Goal: Task Accomplishment & Management: Manage account settings

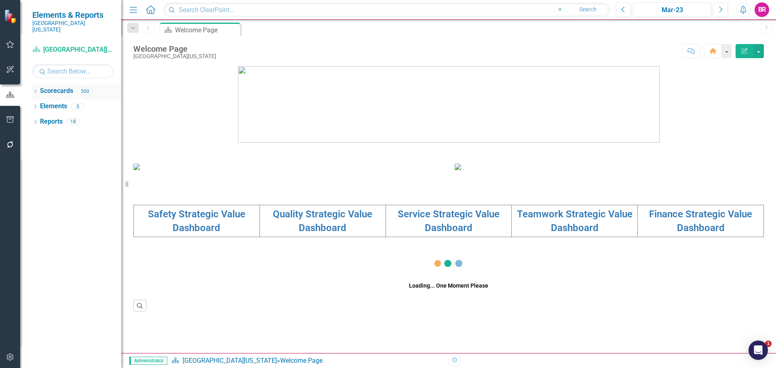
click at [36, 90] on icon "Dropdown" at bounding box center [35, 92] width 6 height 4
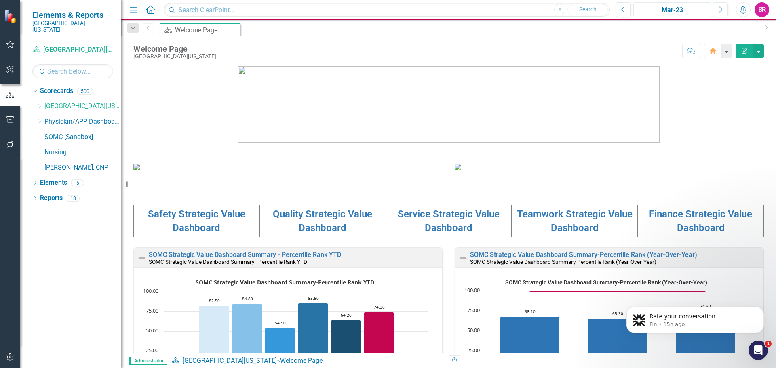
click at [683, 7] on div "Mar-23" at bounding box center [672, 10] width 72 height 10
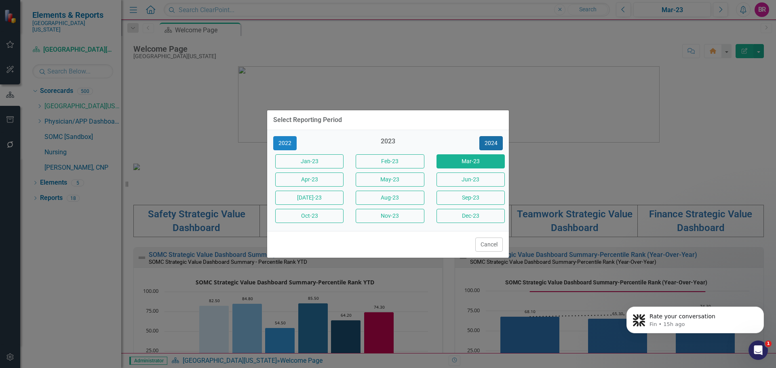
click at [492, 145] on button "2024" at bounding box center [490, 143] width 23 height 14
click at [492, 145] on button "2025" at bounding box center [490, 143] width 23 height 14
click at [477, 192] on button "Sept-25" at bounding box center [470, 198] width 68 height 14
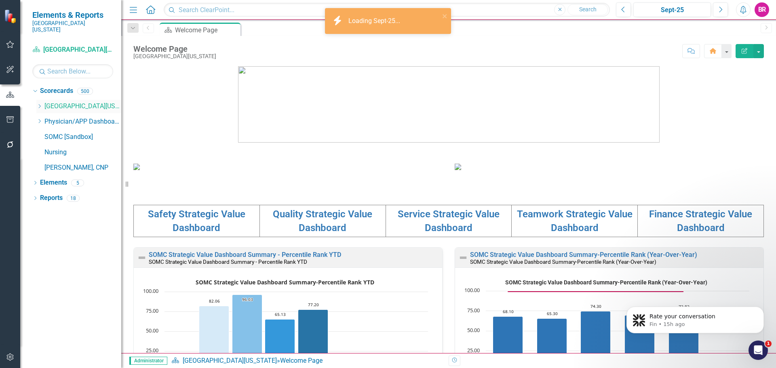
click at [38, 104] on icon "Dropdown" at bounding box center [39, 106] width 6 height 5
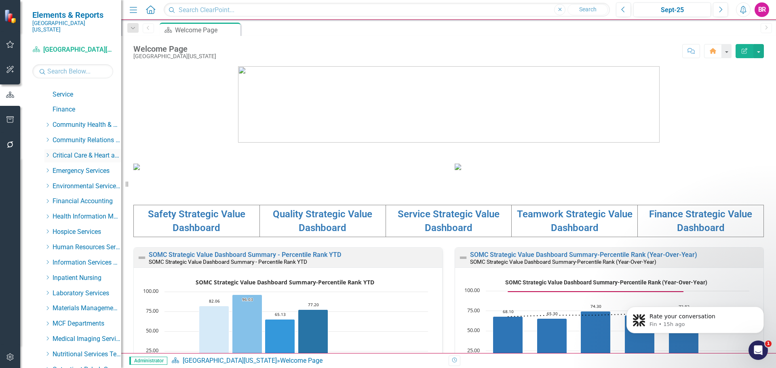
scroll to position [81, 0]
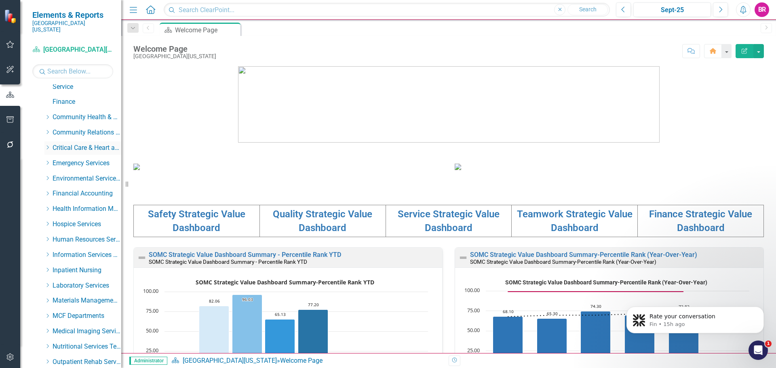
click at [46, 145] on icon "Dropdown" at bounding box center [47, 147] width 6 height 5
click at [93, 189] on link "Intensive Care Unit" at bounding box center [91, 193] width 61 height 9
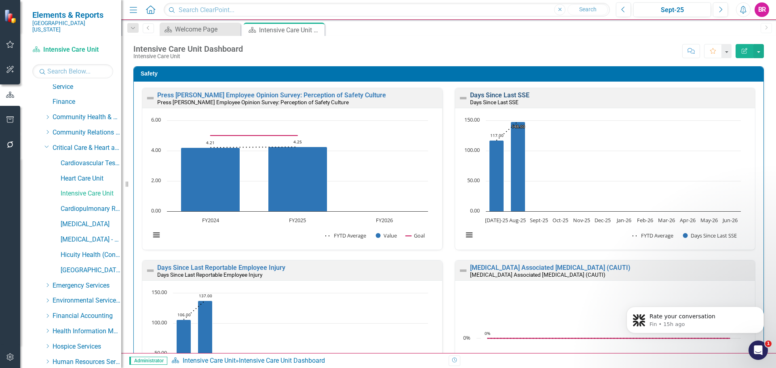
click at [493, 95] on link "Days Since Last SSE" at bounding box center [499, 95] width 59 height 8
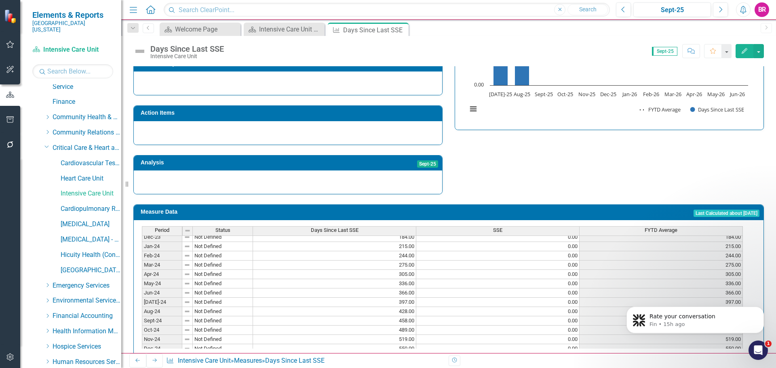
scroll to position [283, 0]
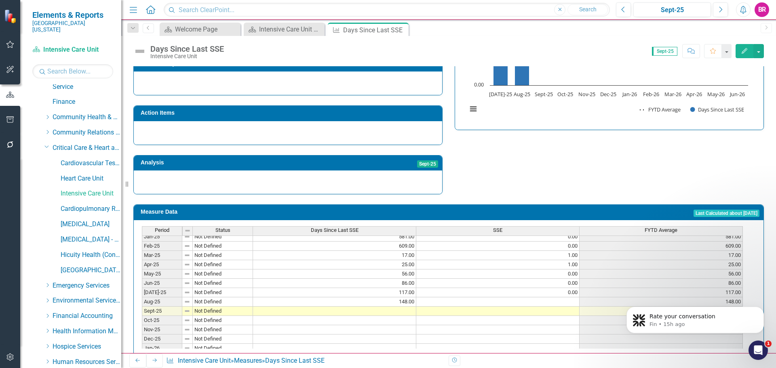
click at [403, 303] on tbody "Nov-23 Not Defined 153.00 0.00 153.00 Dec-23 Not Defined 184.00 0.00 184.00 Jan…" at bounding box center [442, 251] width 601 height 298
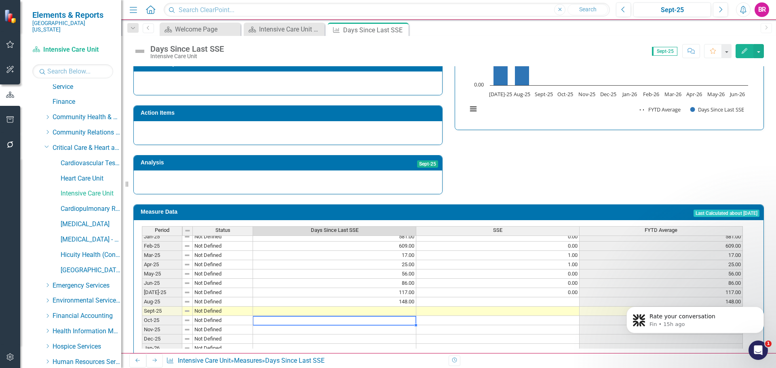
click at [405, 307] on td at bounding box center [334, 311] width 163 height 9
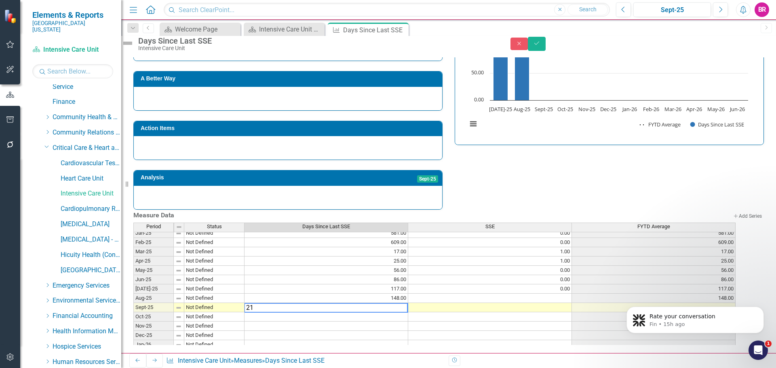
type textarea "21"
click at [522, 162] on div "Strategic Values Safety Critical Care & Heart and Vascular Services Q1.2026 A B…" at bounding box center [448, 97] width 642 height 226
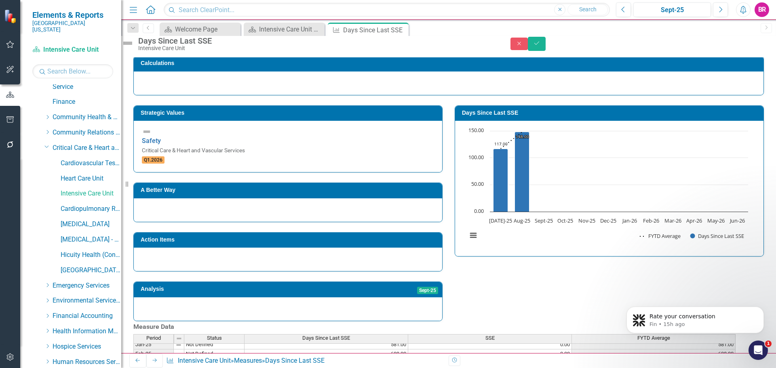
scroll to position [121, 0]
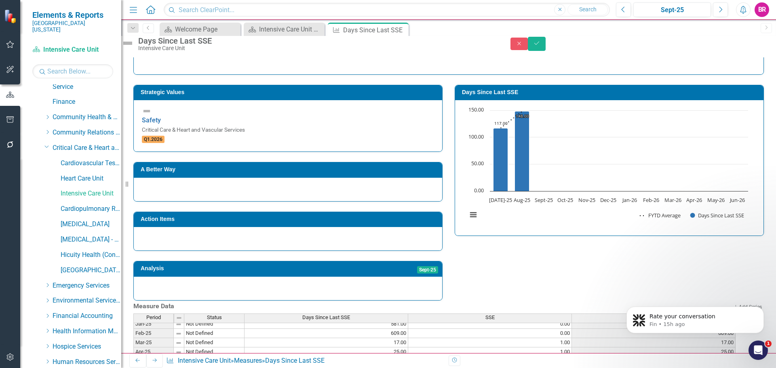
click at [318, 263] on td "Sept-25" at bounding box center [367, 269] width 141 height 12
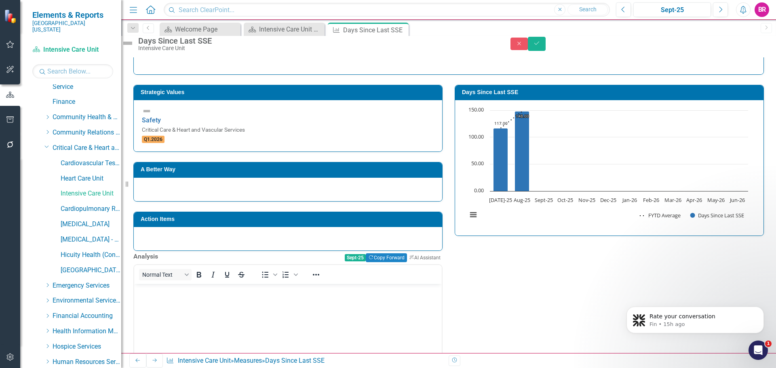
scroll to position [0, 0]
click at [211, 300] on body "Rich Text Area. Press ALT-0 for help." at bounding box center [287, 344] width 307 height 121
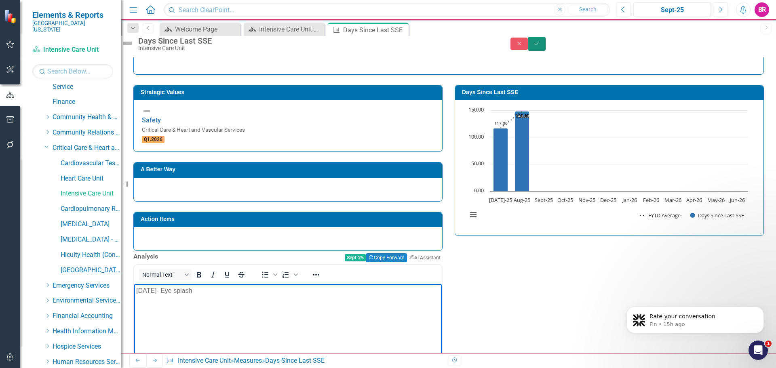
click at [540, 46] on icon "Save" at bounding box center [536, 43] width 7 height 6
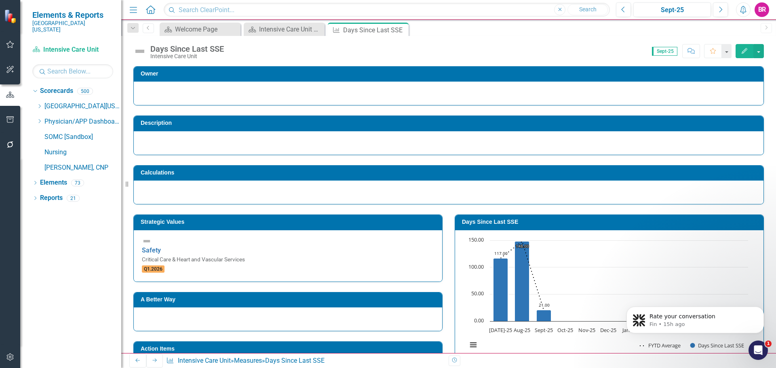
scroll to position [121, 0]
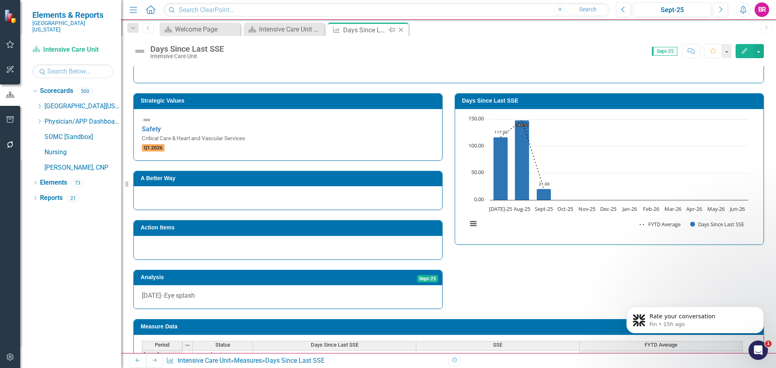
click at [400, 29] on icon "Close" at bounding box center [401, 30] width 8 height 6
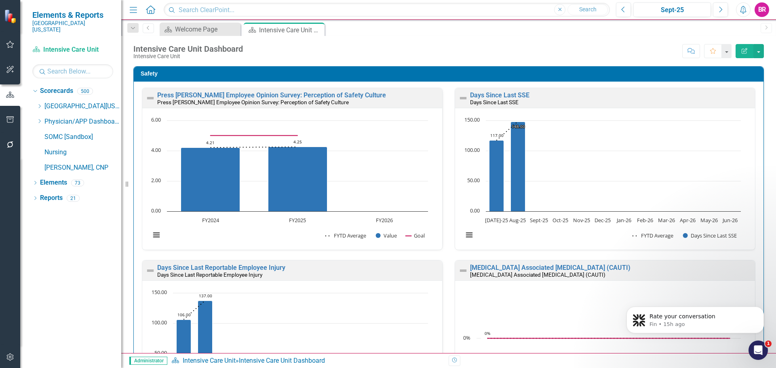
click at [501, 94] on link "Days Since Last SSE" at bounding box center [499, 95] width 59 height 8
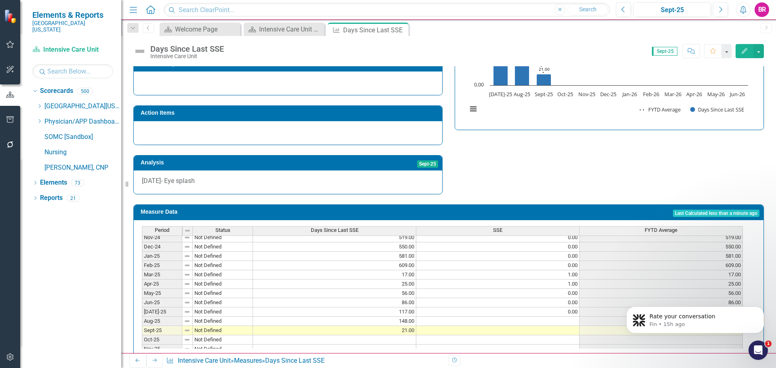
scroll to position [283, 0]
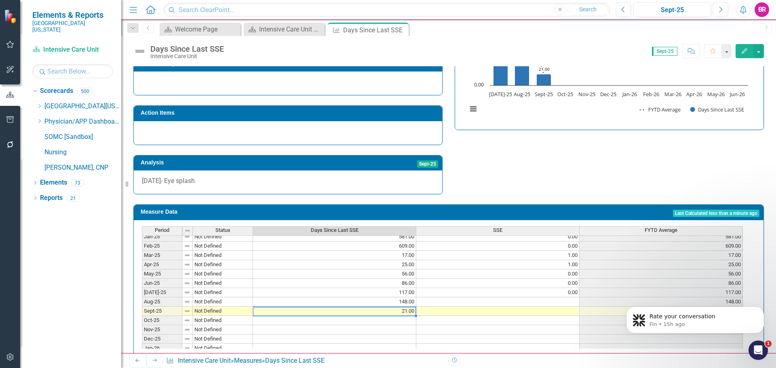
click at [408, 297] on tbody "Oct-23 Not Defined 123.00 0.00 123.00 Nov-23 Not Defined 153.00 0.00 153.00 Dec…" at bounding box center [442, 237] width 601 height 288
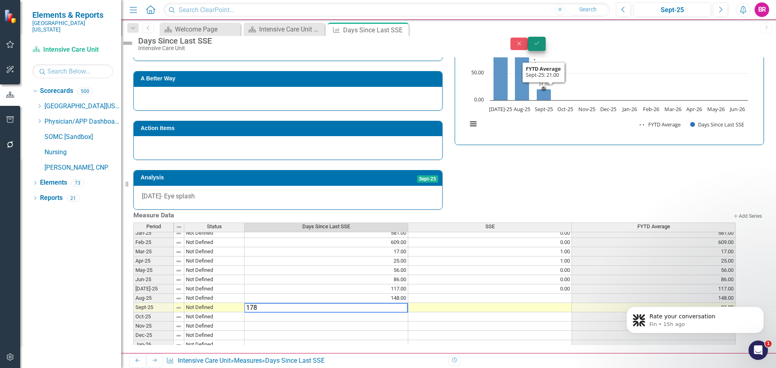
type textarea "178"
click at [545, 51] on button "Save" at bounding box center [537, 44] width 18 height 14
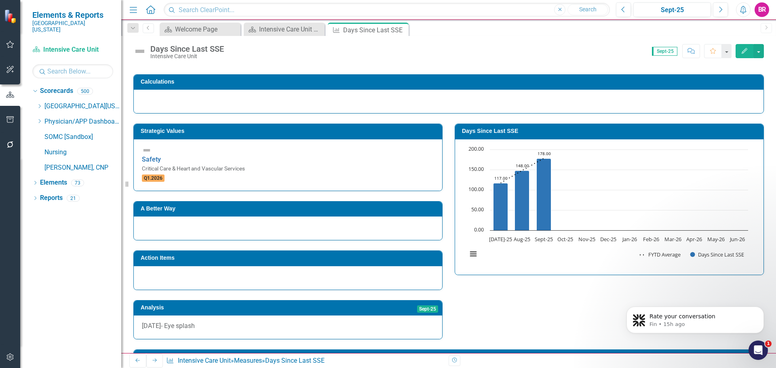
scroll to position [202, 0]
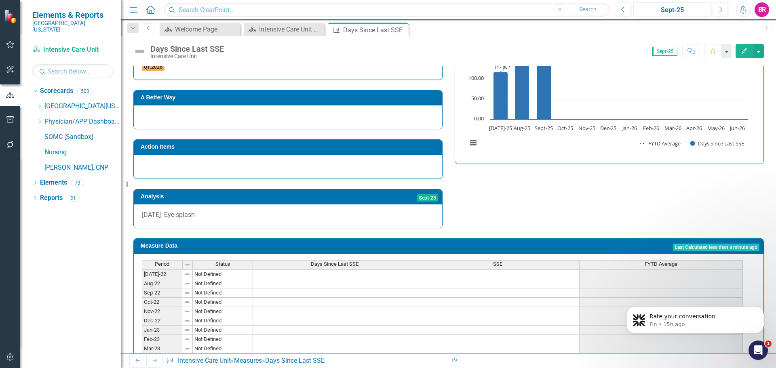
click at [265, 204] on div "09/09/2025- Eye splash" at bounding box center [288, 215] width 308 height 23
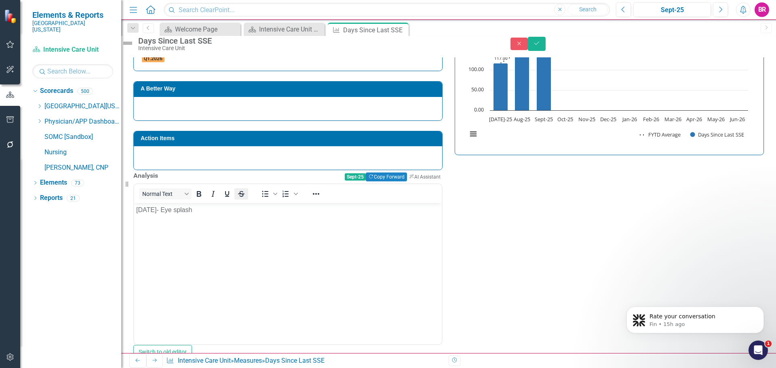
scroll to position [0, 0]
click at [216, 212] on p "09/09/2025- Eye splash" at bounding box center [287, 210] width 303 height 10
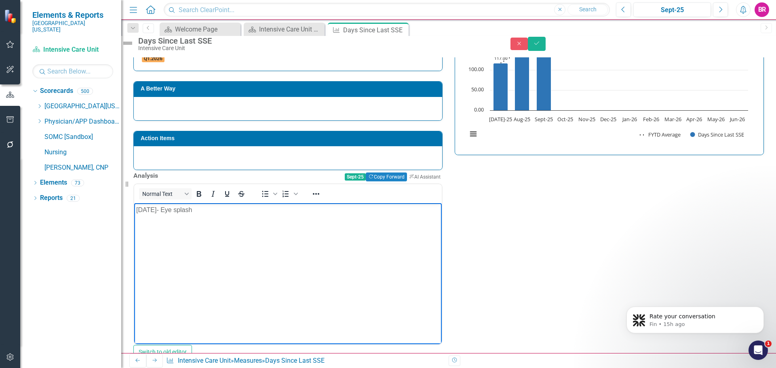
click at [216, 212] on p "09/09/2025- Eye splash" at bounding box center [287, 210] width 303 height 10
drag, startPoint x: 216, startPoint y: 212, endPoint x: 212, endPoint y: 211, distance: 4.1
click at [215, 212] on p "09/09/2025- Eye splash" at bounding box center [287, 210] width 303 height 10
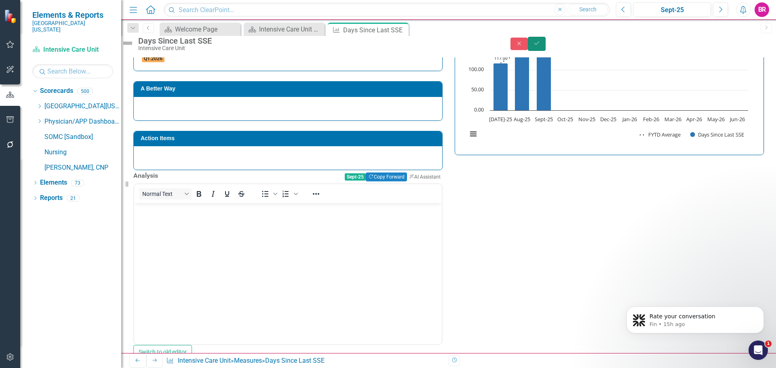
click at [545, 48] on button "Save" at bounding box center [537, 44] width 18 height 14
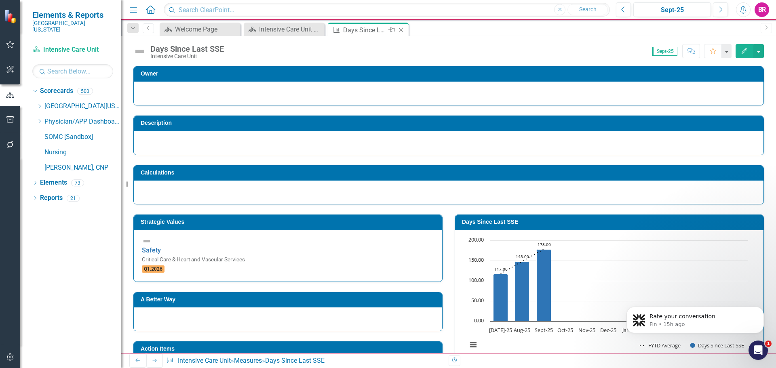
click at [398, 29] on icon "Close" at bounding box center [401, 30] width 8 height 6
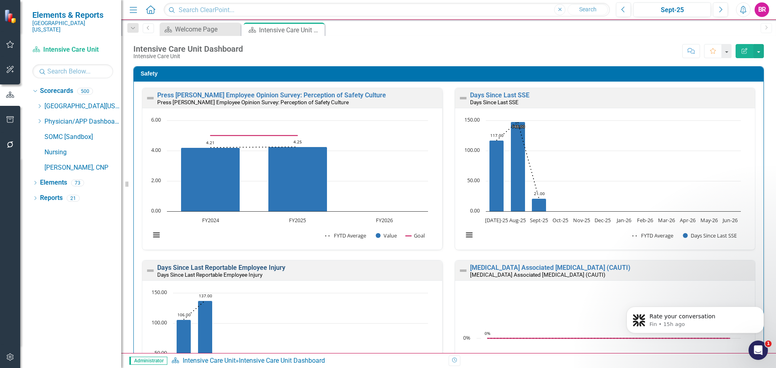
click at [266, 267] on link "Days Since Last Reportable Employee Injury" at bounding box center [221, 268] width 128 height 8
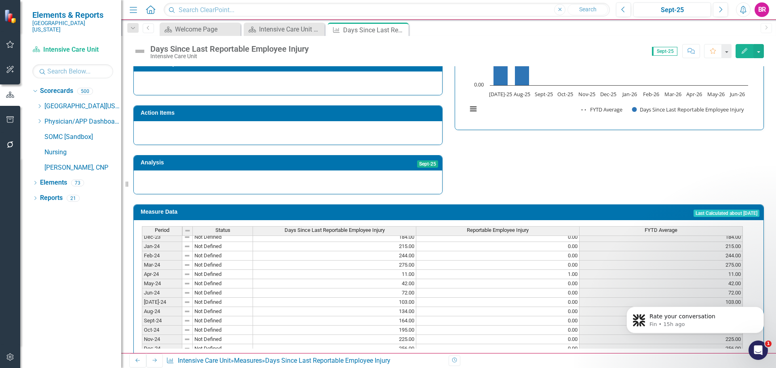
scroll to position [283, 0]
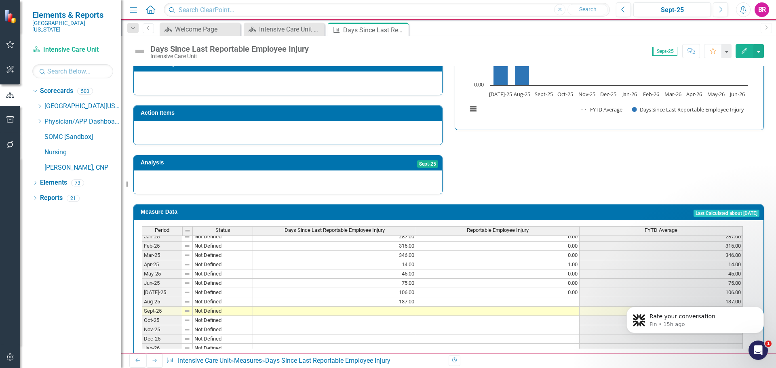
click at [406, 299] on tbody "Jan-24 Not Defined 215.00 0.00 215.00 Feb-24 Not Defined 244.00 0.00 244.00 Mar…" at bounding box center [442, 259] width 601 height 279
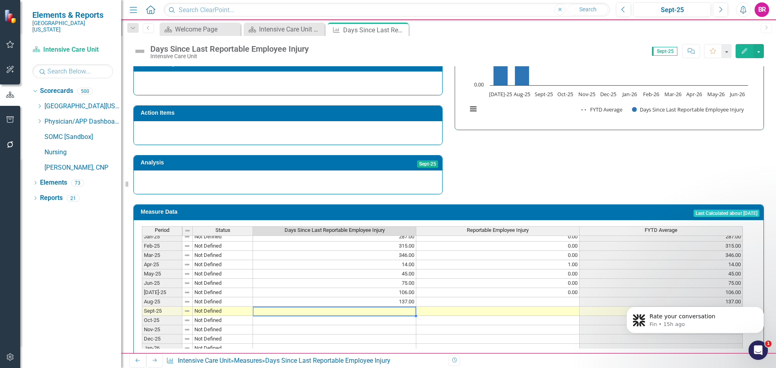
click at [406, 307] on td at bounding box center [334, 311] width 163 height 9
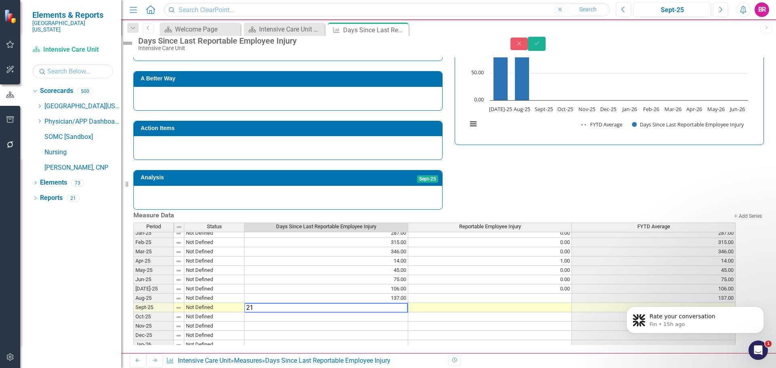
type textarea "21"
click at [251, 175] on h3 "Analysis" at bounding box center [219, 178] width 157 height 6
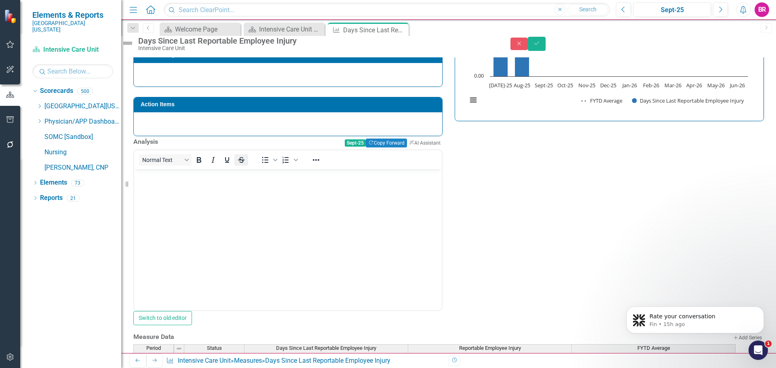
scroll to position [0, 0]
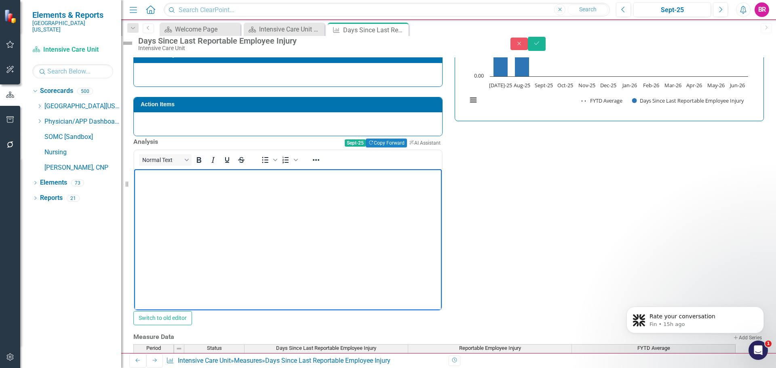
click at [203, 188] on body "Rich Text Area. Press ALT-0 for help." at bounding box center [287, 229] width 307 height 121
click at [540, 46] on icon "Save" at bounding box center [536, 43] width 7 height 6
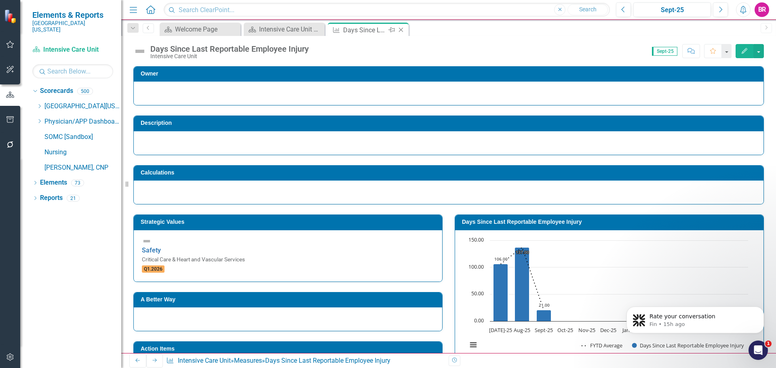
click at [402, 30] on icon "Close" at bounding box center [401, 30] width 8 height 6
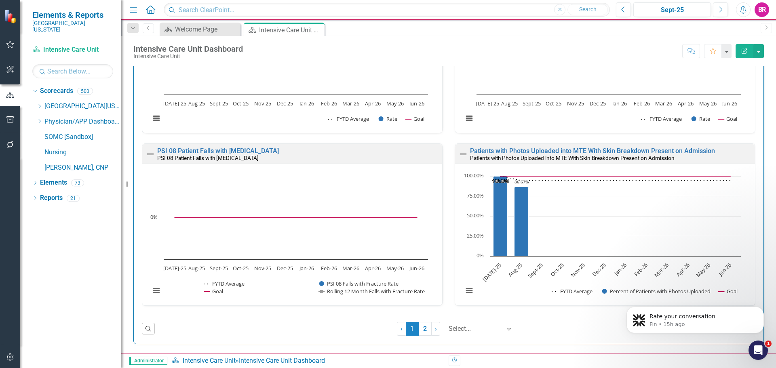
scroll to position [808, 0]
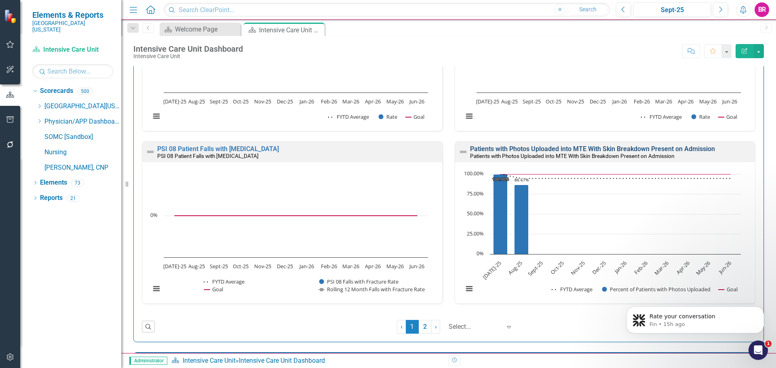
click at [509, 147] on link "Patients with Photos Uploaded into MTE With Skin Breakdown Present on Admission" at bounding box center [592, 149] width 245 height 8
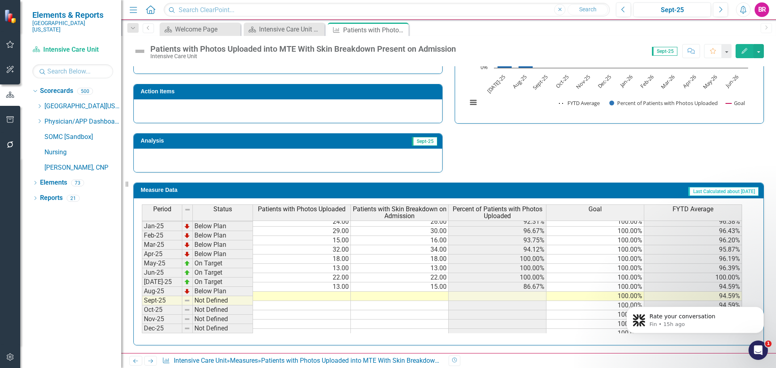
scroll to position [283, 0]
click at [344, 298] on tbody "Sep-23 On Target 7.00 7.00 100.00% 100.00% 97.73% Oct-23 Below Plan 16.00 19.00…" at bounding box center [442, 212] width 600 height 288
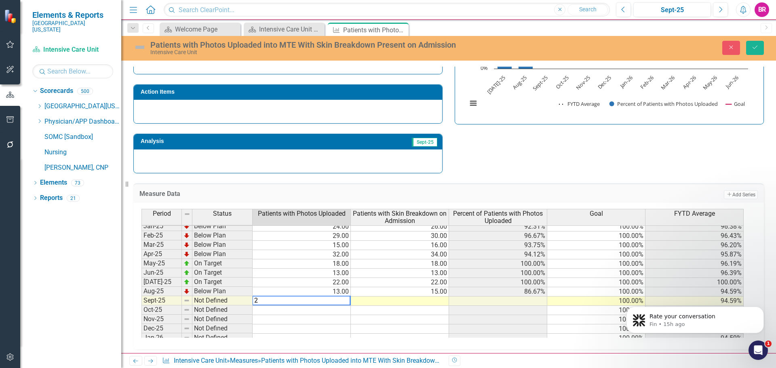
type textarea "26"
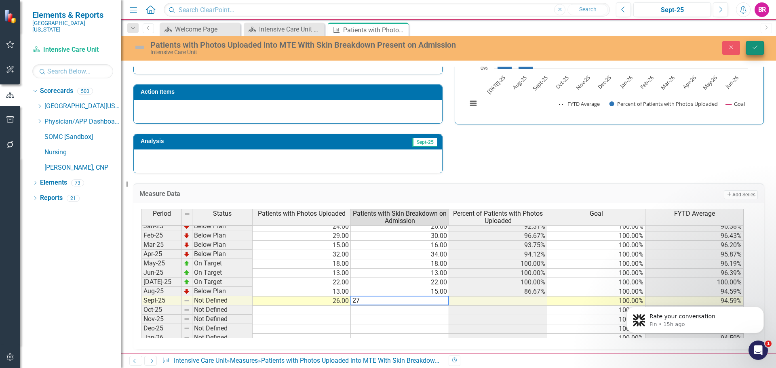
type textarea "27"
click at [759, 44] on button "Save" at bounding box center [755, 48] width 18 height 14
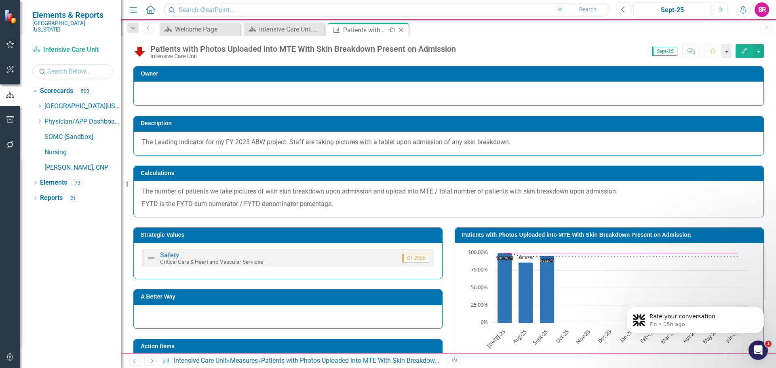
click at [401, 31] on icon "Close" at bounding box center [401, 30] width 8 height 6
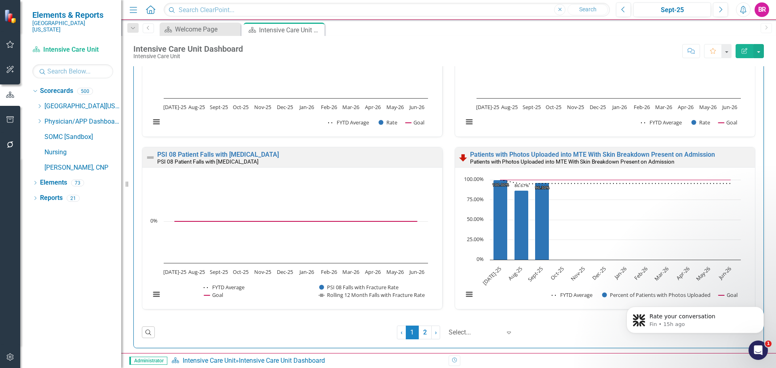
scroll to position [848, 0]
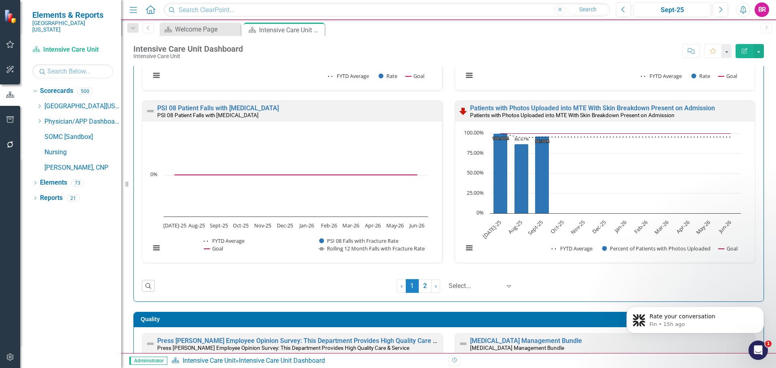
drag, startPoint x: 417, startPoint y: 284, endPoint x: 469, endPoint y: 282, distance: 51.3
click at [418, 284] on link "2" at bounding box center [424, 286] width 13 height 14
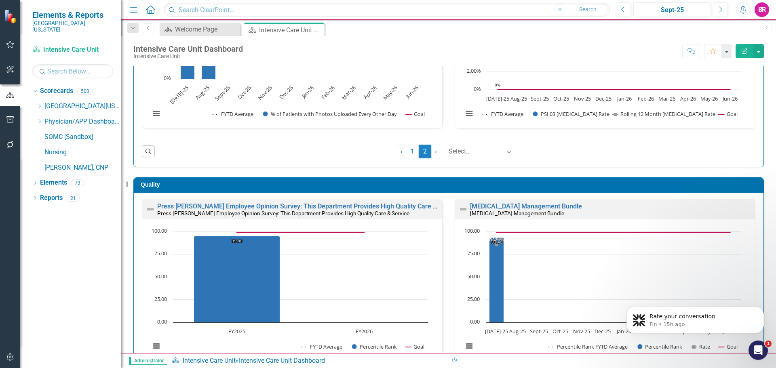
scroll to position [0, 0]
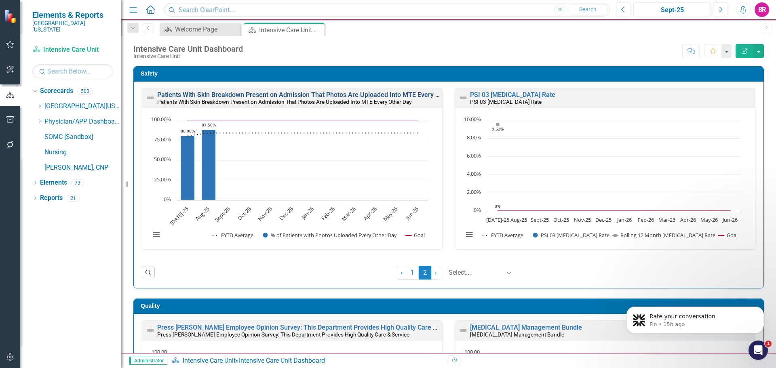
click at [298, 92] on link "Patients With Skin Breakdown Present on Admission That Photos Are Uploaded Into…" at bounding box center [310, 95] width 307 height 8
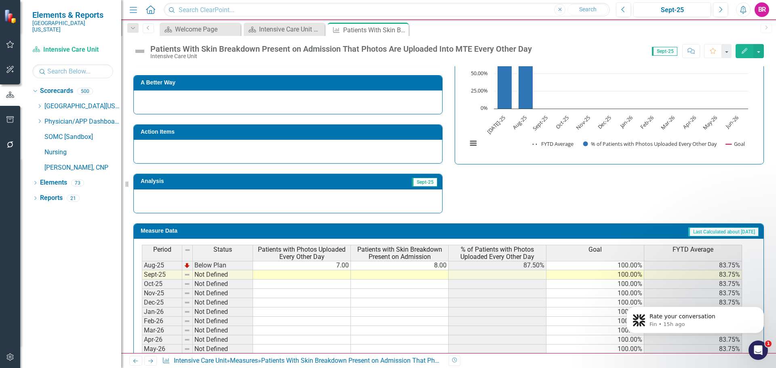
click at [339, 273] on tbody "Oct-24 On Target 19.00 19.00 100.00% 100.00% 85.61% Nov-24 On Target 7.00 7.00 …" at bounding box center [442, 303] width 600 height 270
click at [305, 276] on td at bounding box center [302, 274] width 98 height 9
type textarea "22"
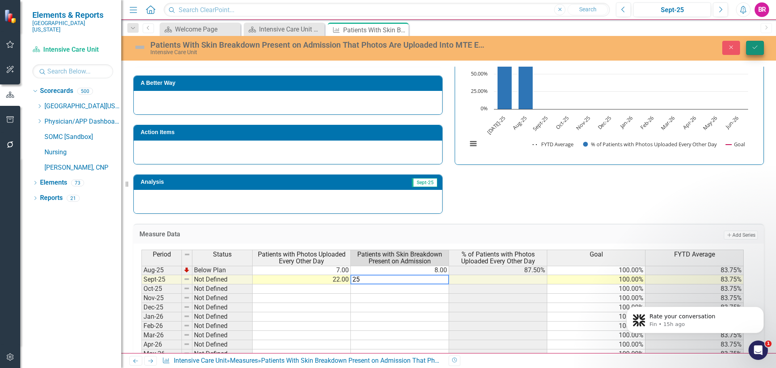
type textarea "25"
drag, startPoint x: 754, startPoint y: 48, endPoint x: 756, endPoint y: 61, distance: 13.5
click at [754, 48] on icon "Save" at bounding box center [754, 47] width 7 height 6
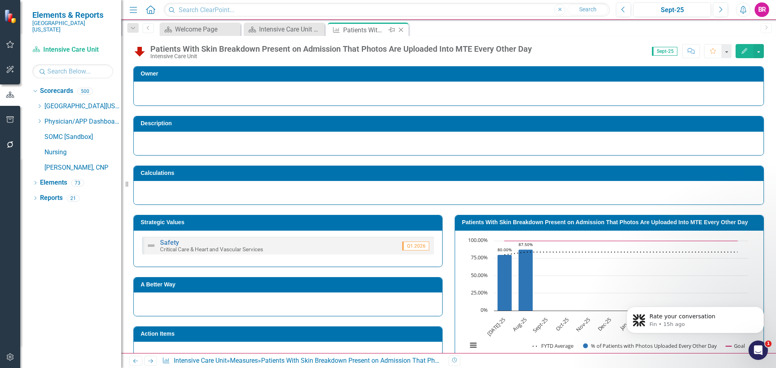
click at [403, 29] on icon "Close" at bounding box center [401, 30] width 8 height 6
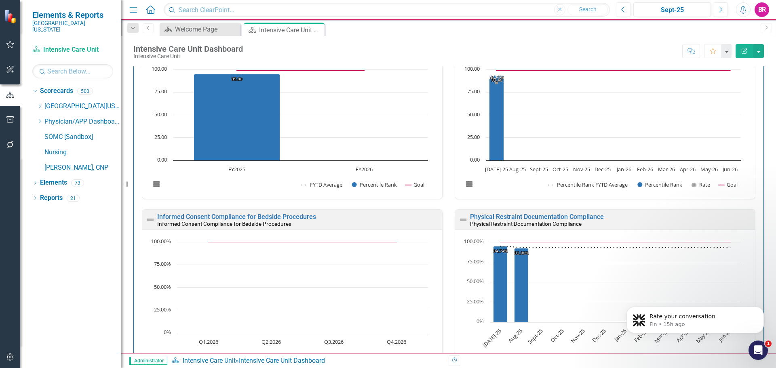
scroll to position [323, 0]
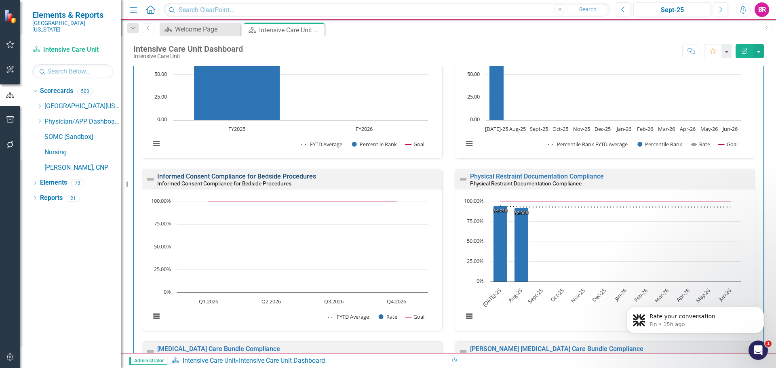
click at [204, 176] on link "Informed Consent Compliance for Bedside Procedures" at bounding box center [236, 176] width 159 height 8
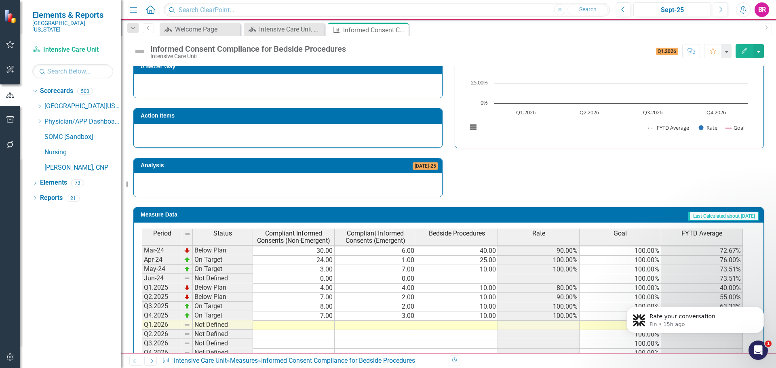
scroll to position [286, 0]
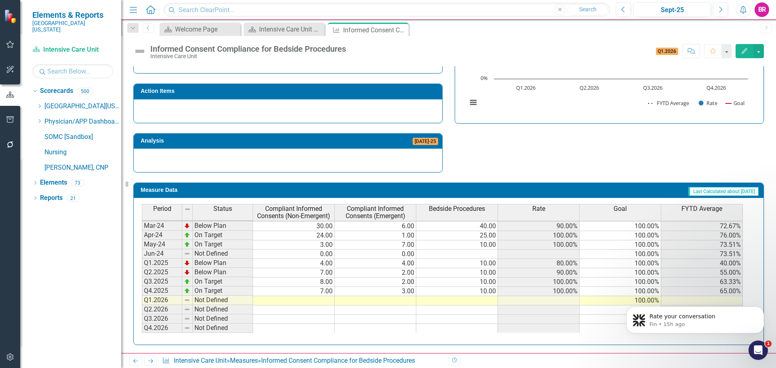
click at [482, 303] on td at bounding box center [457, 300] width 82 height 9
click at [400, 28] on icon "Close" at bounding box center [401, 30] width 8 height 6
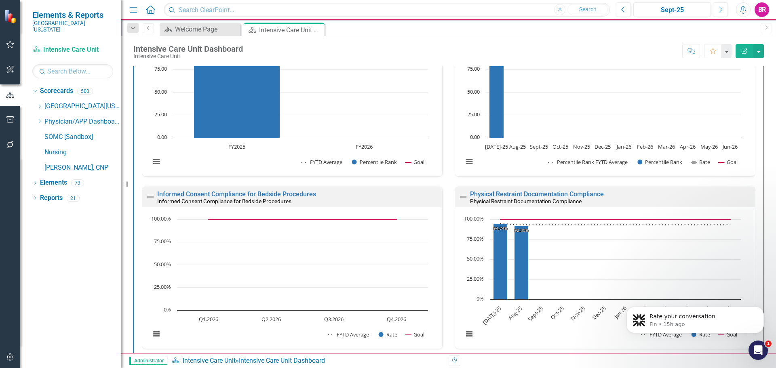
scroll to position [323, 0]
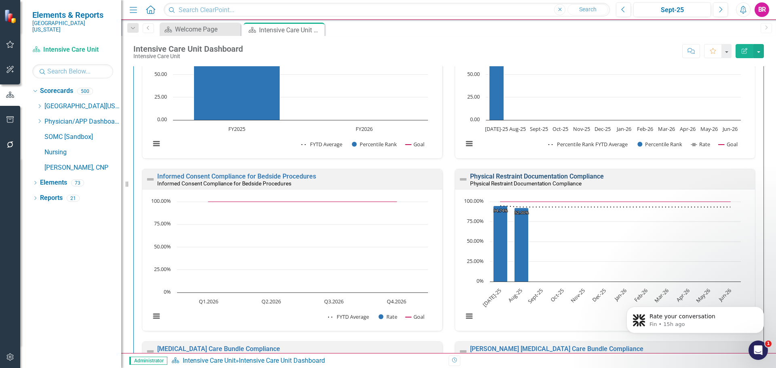
click at [497, 177] on link "Physical Restraint Documentation Compliance" at bounding box center [537, 176] width 134 height 8
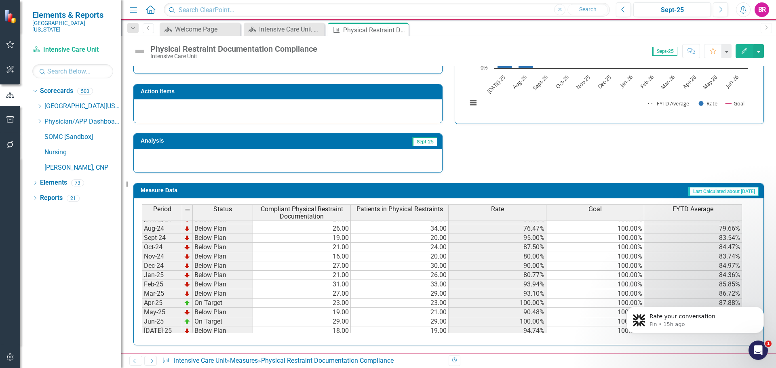
scroll to position [283, 0]
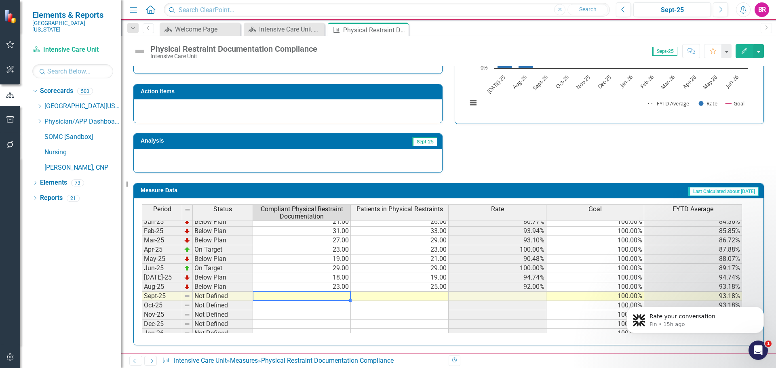
click at [339, 296] on tbody "Jan-24 Below Plan 28.00 33.00 84.85% 100.00% 92.35% Feb-24 Below Plan 30.00 33.…" at bounding box center [442, 244] width 600 height 279
type textarea "23"
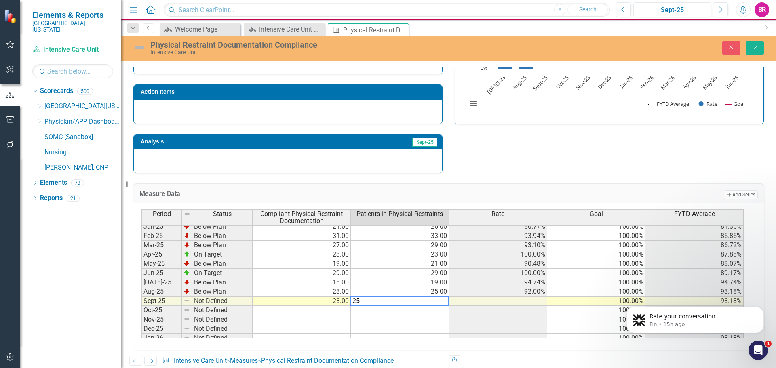
type textarea "25"
click at [677, 134] on div "Strategic Values Quality Critical Care & Heart and Vascular Services Q1.2026 A …" at bounding box center [448, 68] width 642 height 210
click at [757, 46] on icon "Save" at bounding box center [754, 47] width 7 height 6
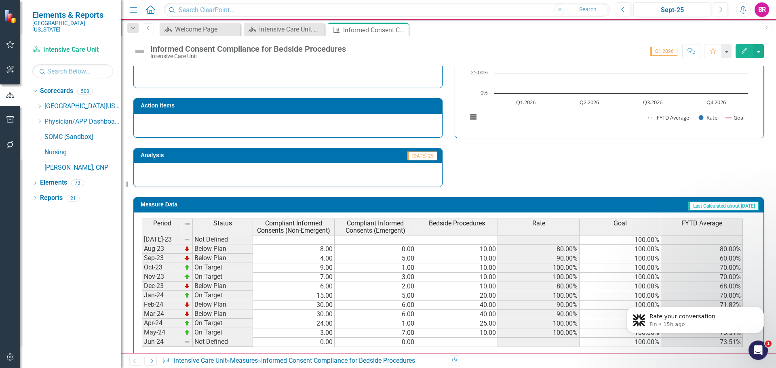
scroll to position [283, 0]
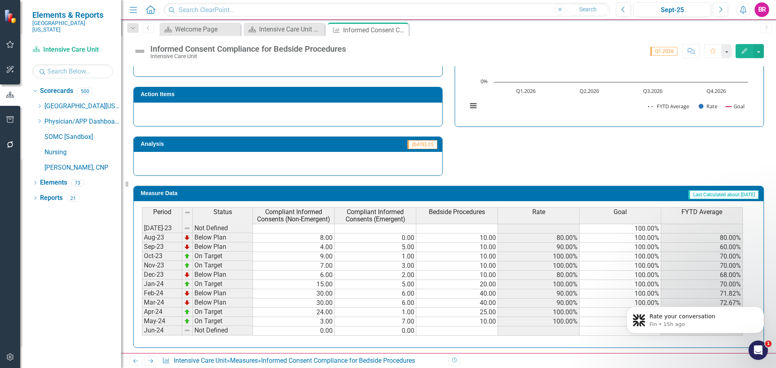
click at [260, 180] on div "Measure Data Last Calculated about [DATE] Period Status Compliant Informed Cons…" at bounding box center [448, 262] width 642 height 172
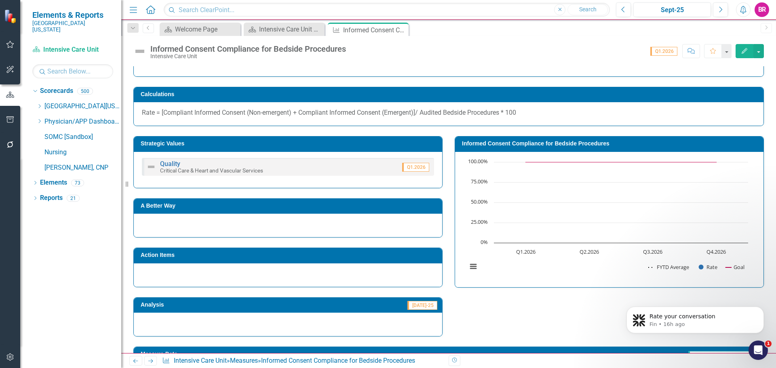
scroll to position [121, 0]
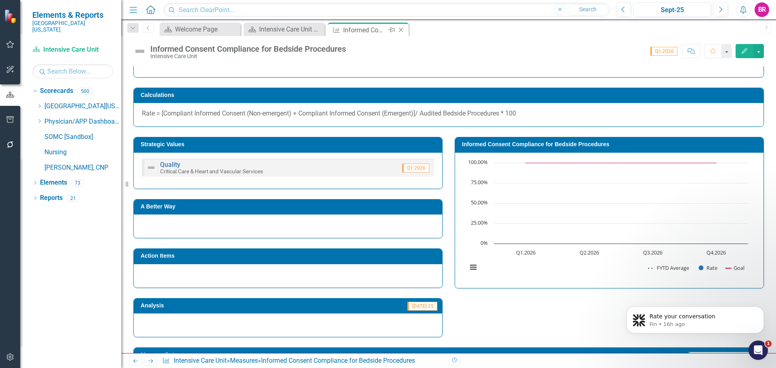
click at [404, 29] on icon "Close" at bounding box center [401, 30] width 8 height 6
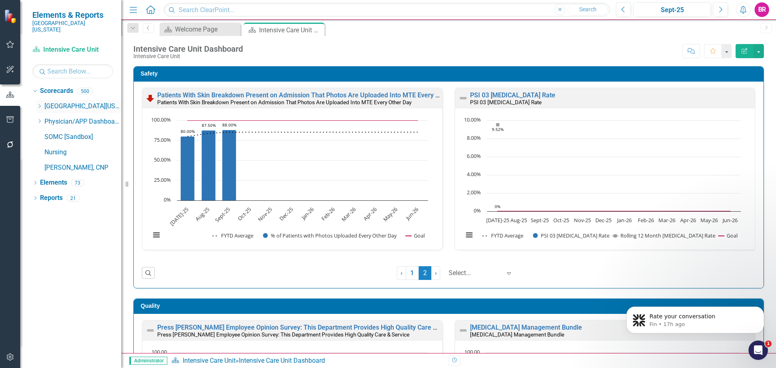
drag, startPoint x: 37, startPoint y: 98, endPoint x: 57, endPoint y: 97, distance: 19.8
click at [37, 104] on icon "Dropdown" at bounding box center [39, 106] width 6 height 5
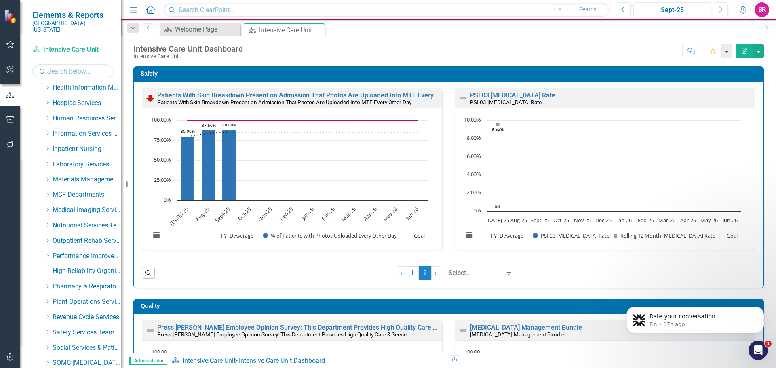
scroll to position [242, 0]
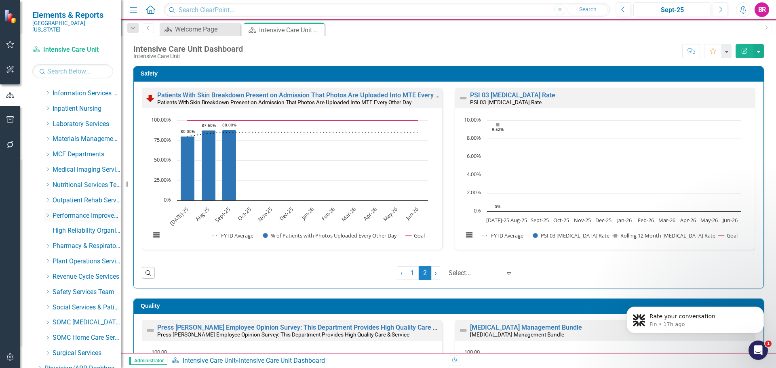
click at [50, 213] on icon "Dropdown" at bounding box center [47, 215] width 6 height 5
click at [72, 226] on link "Performance Improvement" at bounding box center [91, 230] width 61 height 9
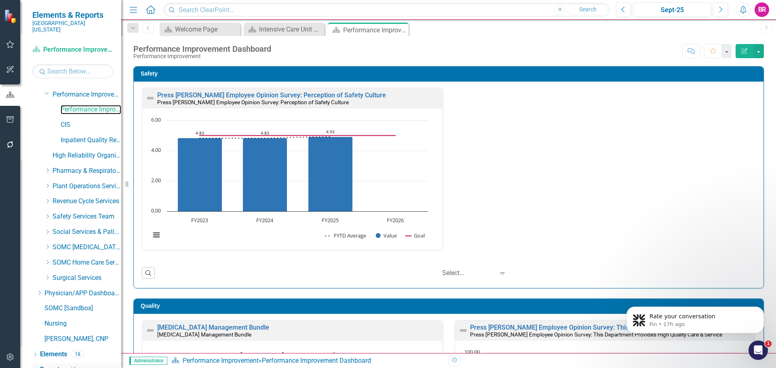
scroll to position [367, 0]
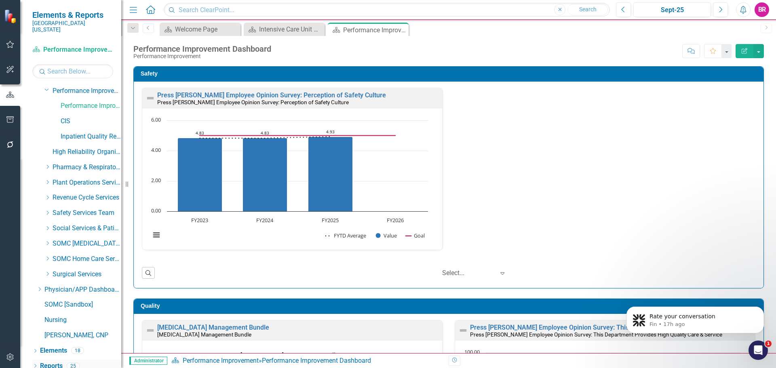
click at [53, 362] on link "Reports" at bounding box center [51, 366] width 23 height 9
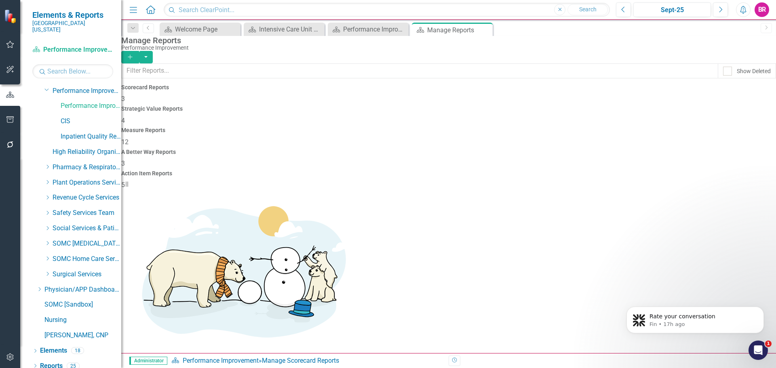
click at [128, 138] on span "12" at bounding box center [124, 142] width 7 height 8
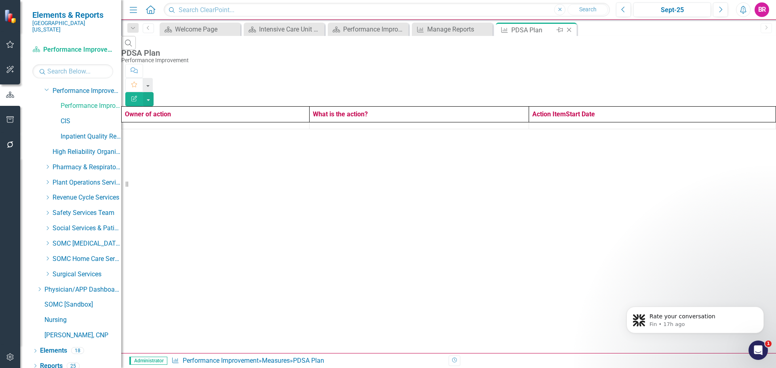
click at [567, 32] on icon "Close" at bounding box center [569, 30] width 8 height 6
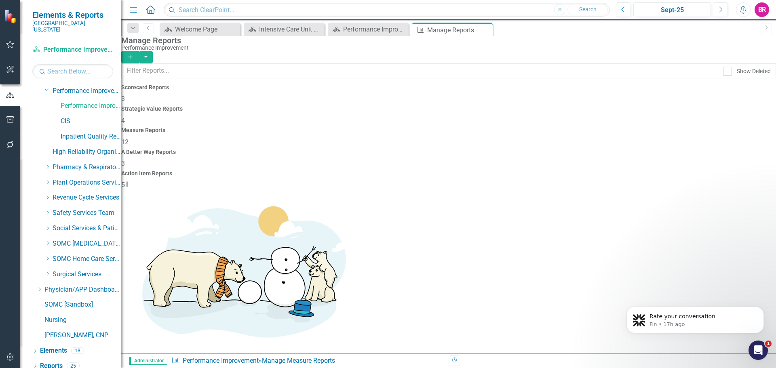
click at [125, 181] on span "5" at bounding box center [123, 185] width 4 height 8
click at [48, 348] on link "Elements" at bounding box center [53, 350] width 27 height 9
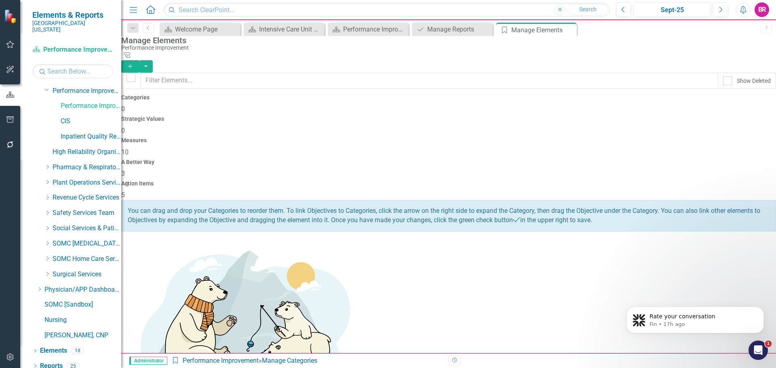
click at [704, 181] on h4 "Action Items" at bounding box center [448, 184] width 654 height 6
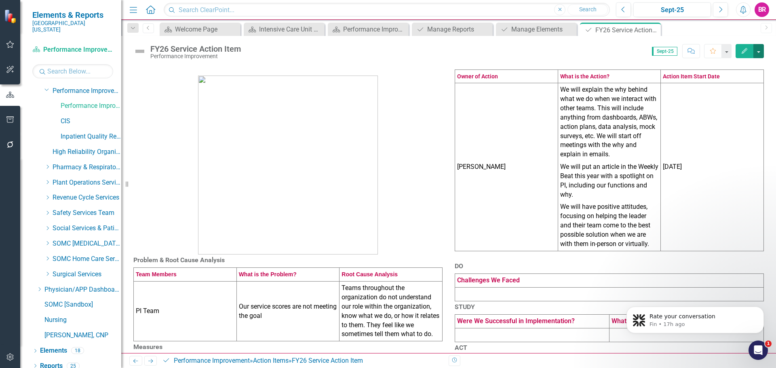
click at [759, 51] on button "button" at bounding box center [758, 51] width 11 height 14
click at [650, 29] on icon "Close" at bounding box center [653, 30] width 8 height 6
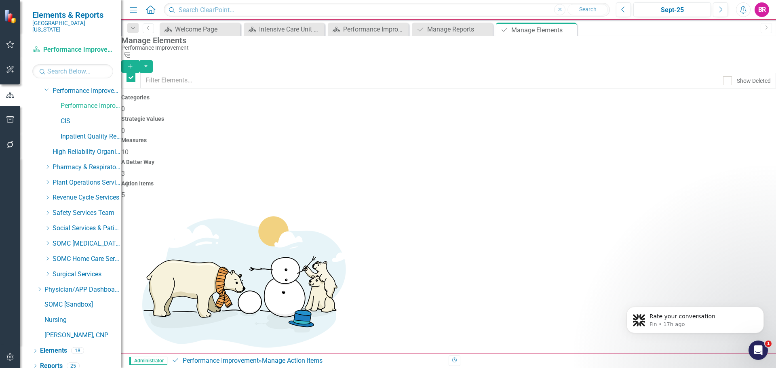
checkbox input "false"
click at [711, 251] on link "Copy Duplicate Action Item" at bounding box center [717, 250] width 80 height 15
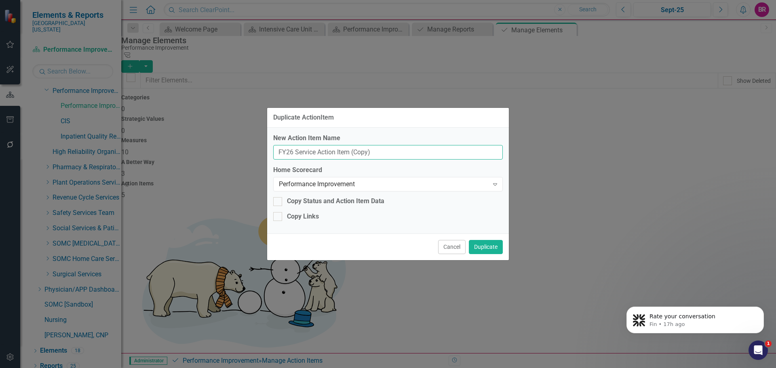
drag, startPoint x: 404, startPoint y: 151, endPoint x: 207, endPoint y: 139, distance: 197.1
click at [208, 139] on div "Duplicate ActionItem New Action Item Name FY26 Service Action Item (Copy) Home …" at bounding box center [388, 184] width 776 height 368
type input "Blank PDSA"
click at [404, 185] on div "Performance Improvement" at bounding box center [384, 184] width 210 height 9
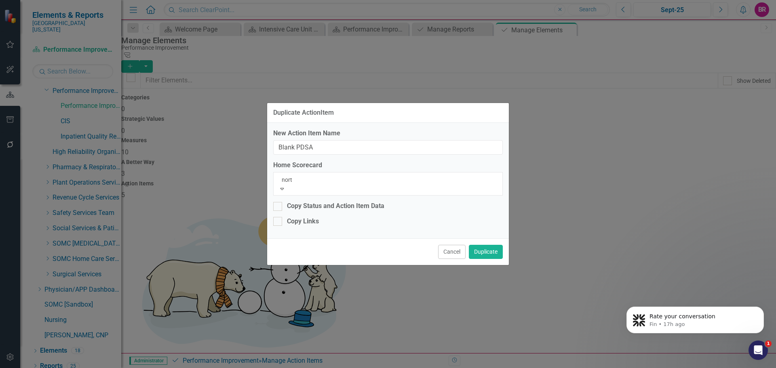
type input "north"
click at [75, 368] on span "North west Family Practice" at bounding box center [37, 372] width 75 height 8
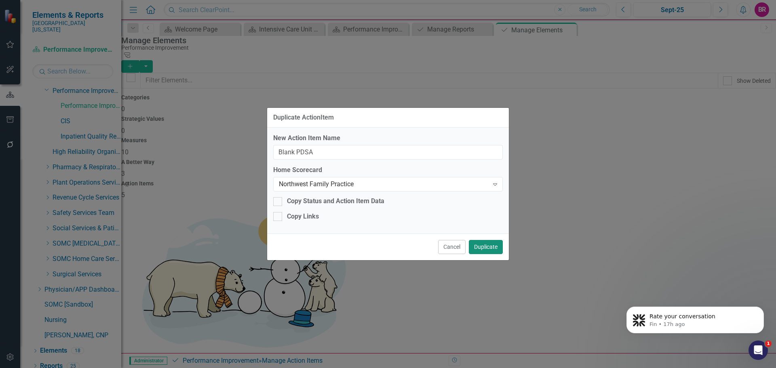
click at [488, 245] on button "Duplicate" at bounding box center [486, 247] width 34 height 14
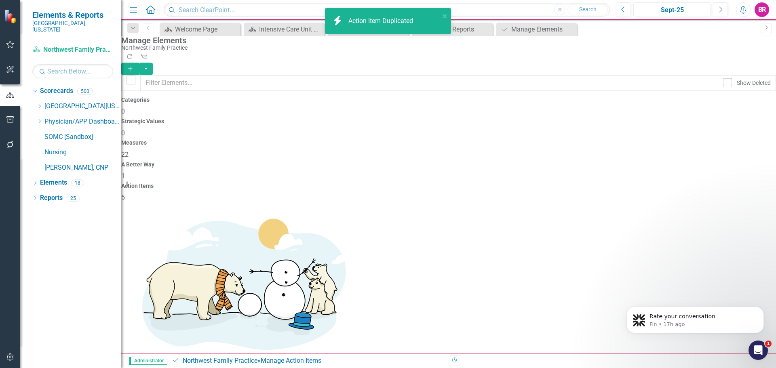
checkbox input "false"
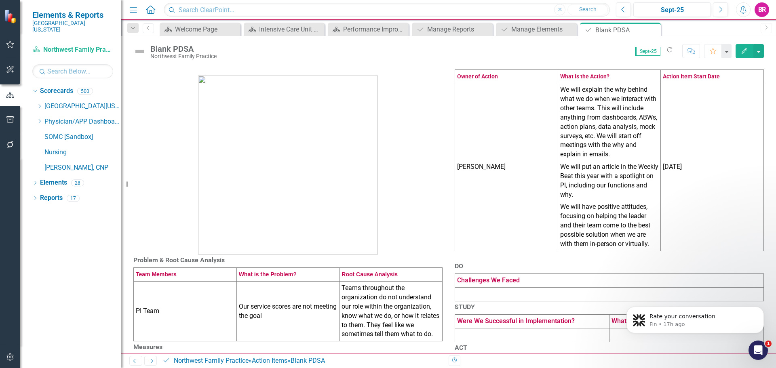
click at [511, 154] on td "Tiffany LaCoste" at bounding box center [506, 167] width 103 height 168
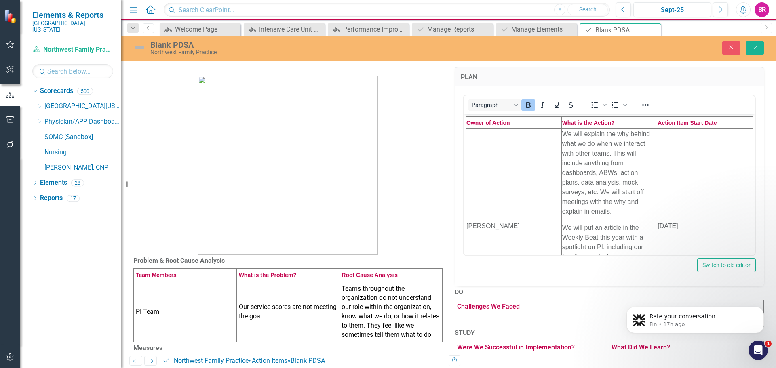
click at [505, 177] on td "Tiffany LaCoste" at bounding box center [514, 225] width 96 height 195
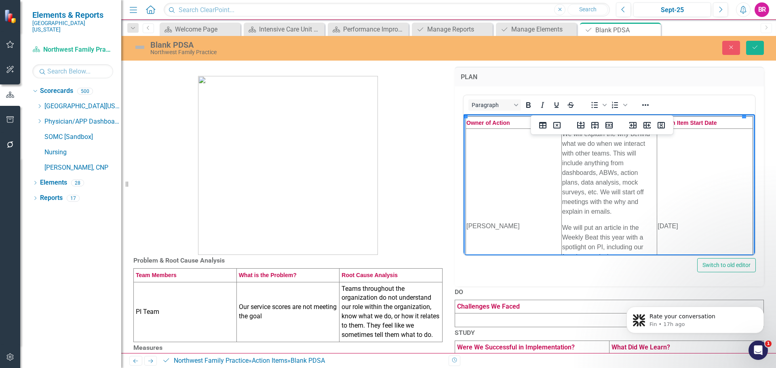
click at [505, 177] on td "Tiffany LaCoste" at bounding box center [514, 225] width 96 height 195
click at [634, 180] on p "We will explain the why behind what we do when we interact with other teams. Th…" at bounding box center [609, 172] width 95 height 87
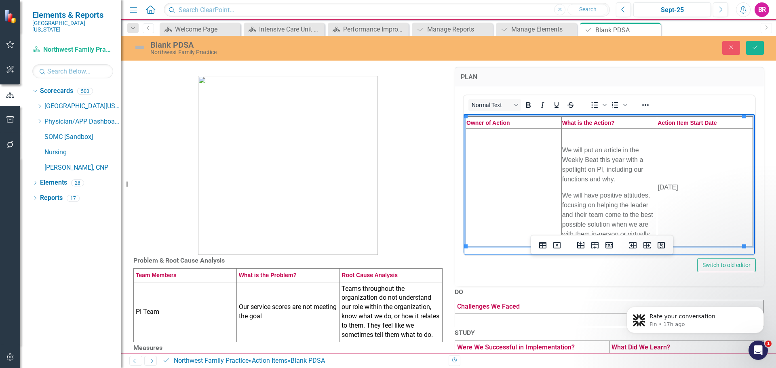
click at [631, 186] on td "We will put an article in the Weekly Beat this year with a spotlight on PI, inc…" at bounding box center [609, 187] width 96 height 118
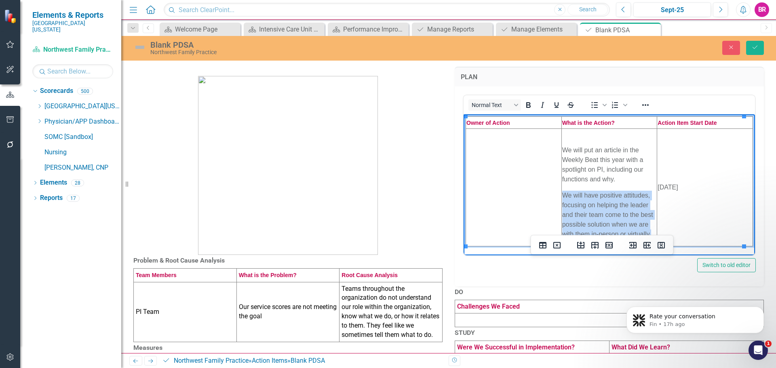
click at [631, 186] on td "We will put an article in the Weekly Beat this year with a spotlight on PI, inc…" at bounding box center [609, 187] width 96 height 118
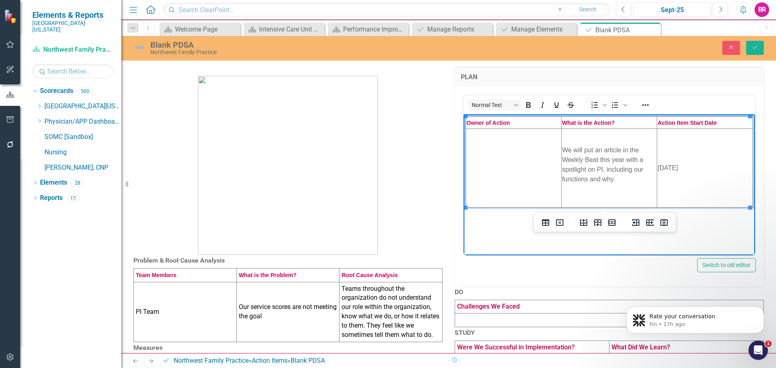
click at [601, 158] on p "We will put an article in the Weekly Beat this year with a spotlight on PI, inc…" at bounding box center [609, 164] width 95 height 39
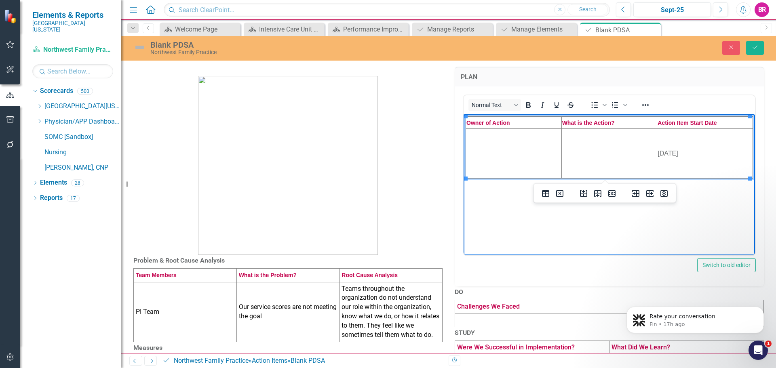
click at [660, 147] on td "9/4/2025" at bounding box center [705, 153] width 96 height 50
click at [663, 148] on td "9/4/2025" at bounding box center [705, 153] width 96 height 50
click at [663, 148] on td "9/42025" at bounding box center [705, 153] width 96 height 50
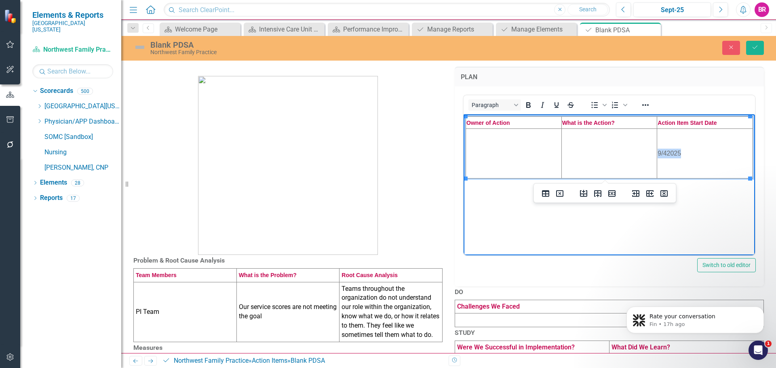
click at [663, 148] on td "9/42025" at bounding box center [705, 153] width 96 height 50
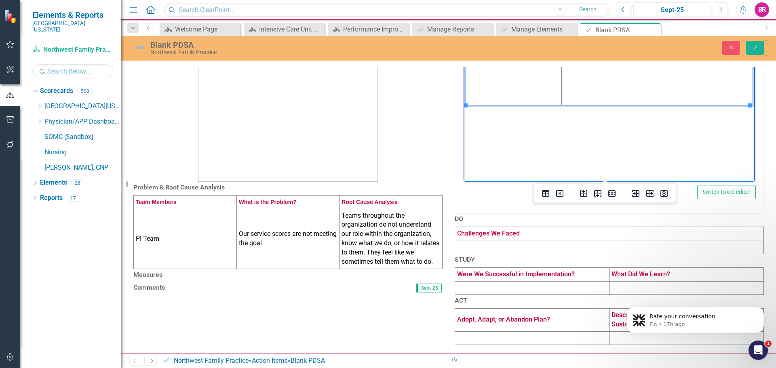
scroll to position [121, 0]
click at [155, 209] on td "PI Team" at bounding box center [185, 239] width 103 height 60
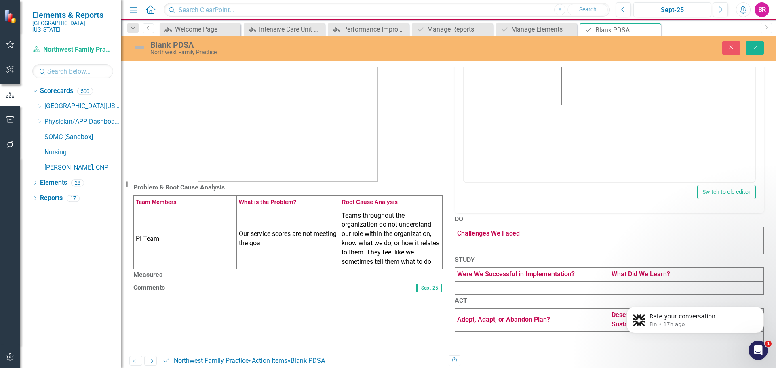
click at [155, 209] on td "PI Team" at bounding box center [185, 239] width 103 height 60
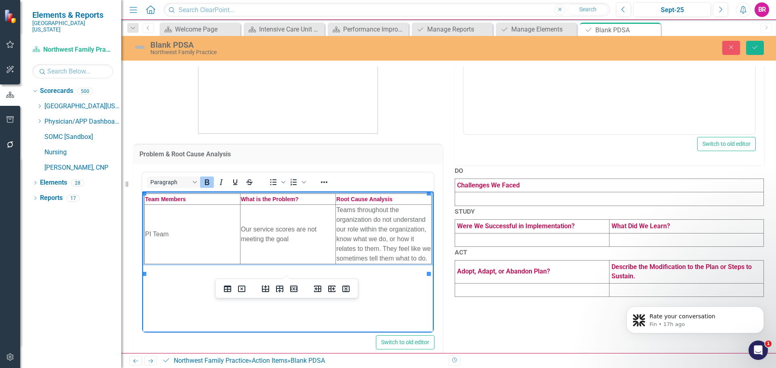
scroll to position [0, 0]
click at [177, 240] on td "PI Team" at bounding box center [193, 233] width 96 height 59
click at [265, 238] on td "Our service scores are not meeting the goal" at bounding box center [288, 233] width 96 height 59
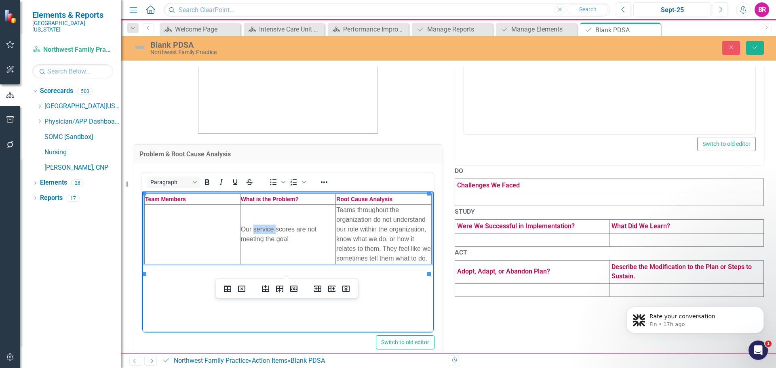
click at [265, 238] on td "Our service scores are not meeting the goal" at bounding box center [288, 233] width 96 height 59
click at [371, 236] on td "Teams throughout the organization do not understand our role within the organiz…" at bounding box center [384, 233] width 96 height 59
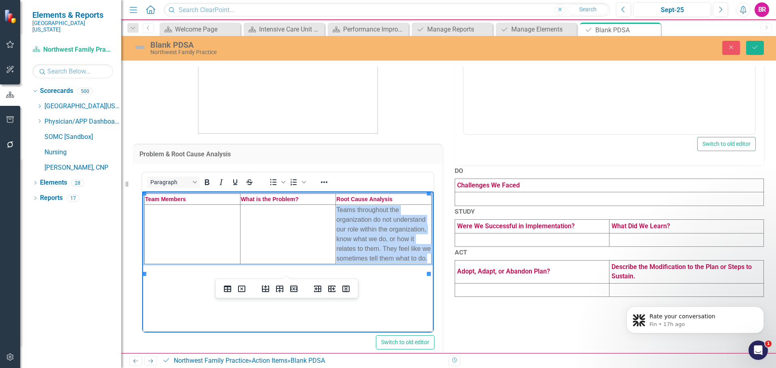
click at [371, 236] on td "Teams throughout the organization do not understand our role within the organiz…" at bounding box center [384, 233] width 96 height 59
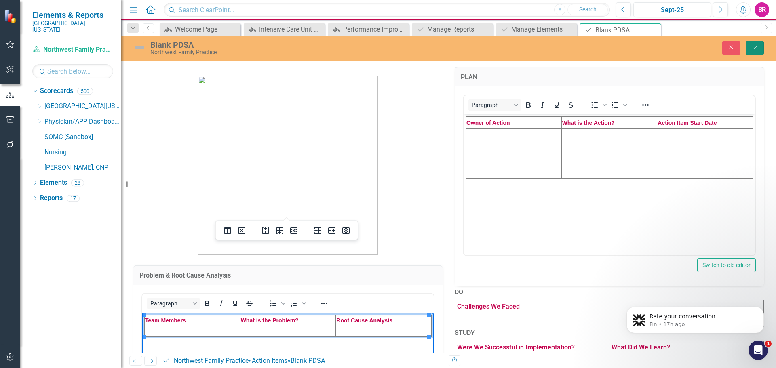
click at [754, 41] on button "Save" at bounding box center [755, 48] width 18 height 14
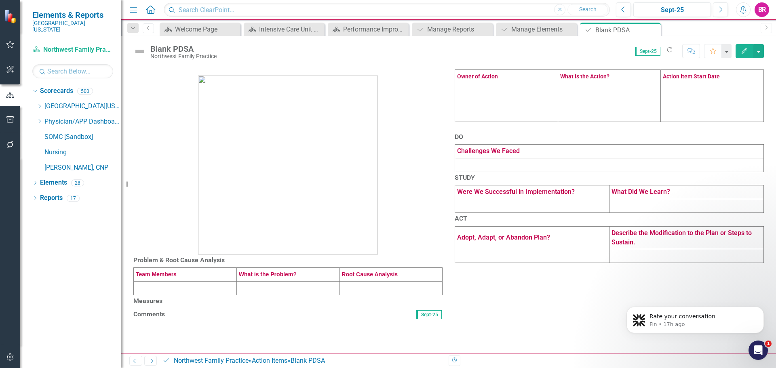
click at [0, 0] on icon "Close" at bounding box center [0, 0] width 0 height 0
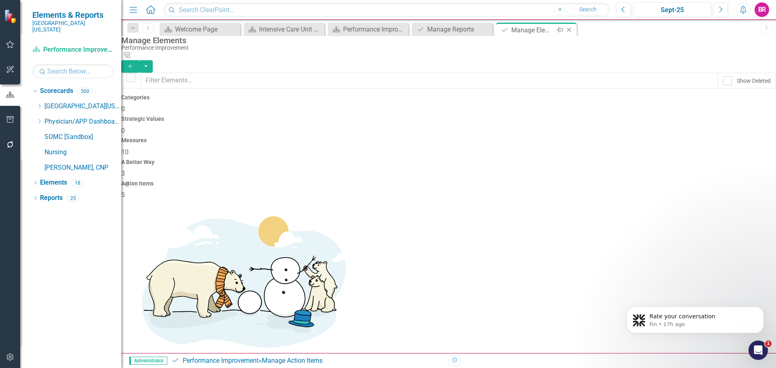
click at [567, 29] on icon "Close" at bounding box center [569, 30] width 8 height 6
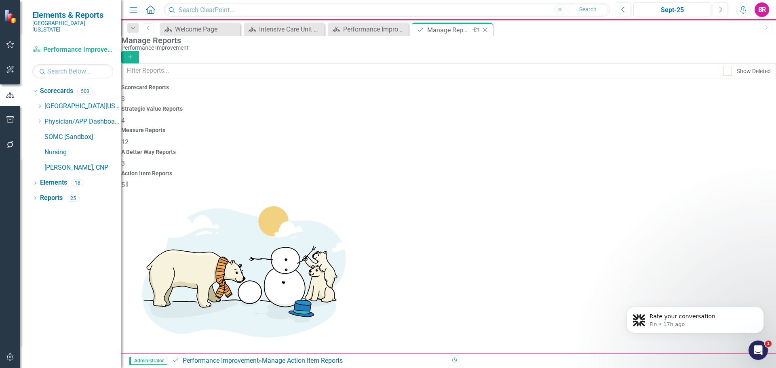
click at [487, 30] on icon "Close" at bounding box center [485, 30] width 8 height 6
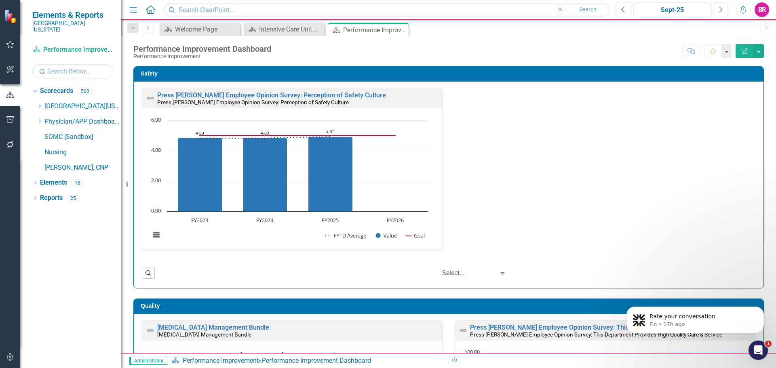
click at [0, 0] on icon "Close" at bounding box center [0, 0] width 0 height 0
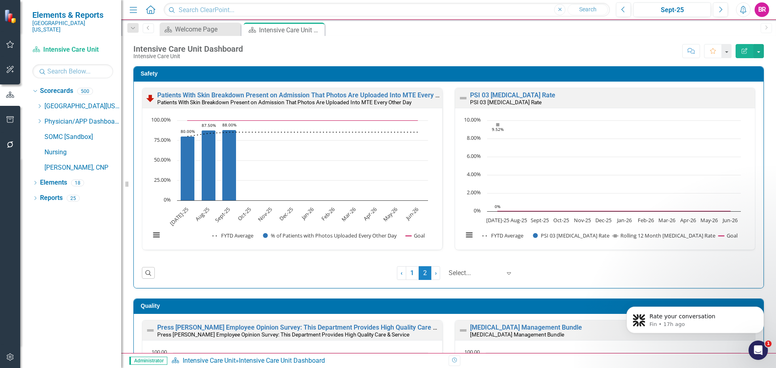
click at [0, 0] on icon at bounding box center [0, 0] width 0 height 0
click at [82, 66] on input "text" at bounding box center [72, 71] width 81 height 14
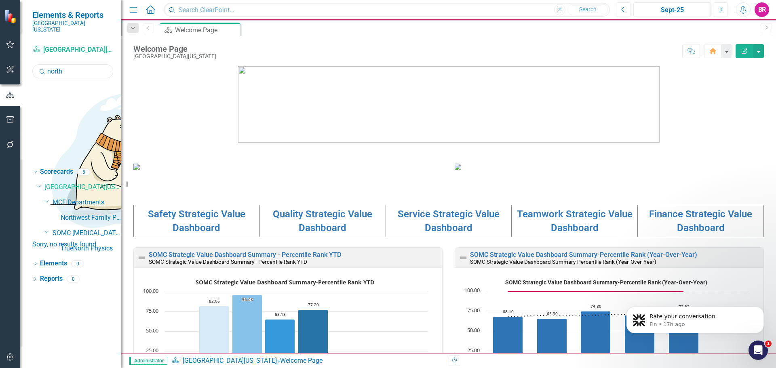
type input "north"
click at [109, 213] on link "Northwest Family Practice" at bounding box center [91, 217] width 61 height 9
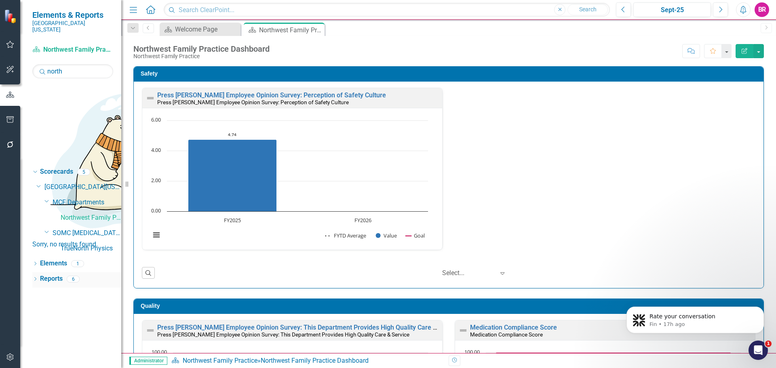
click at [47, 274] on link "Reports" at bounding box center [51, 278] width 23 height 9
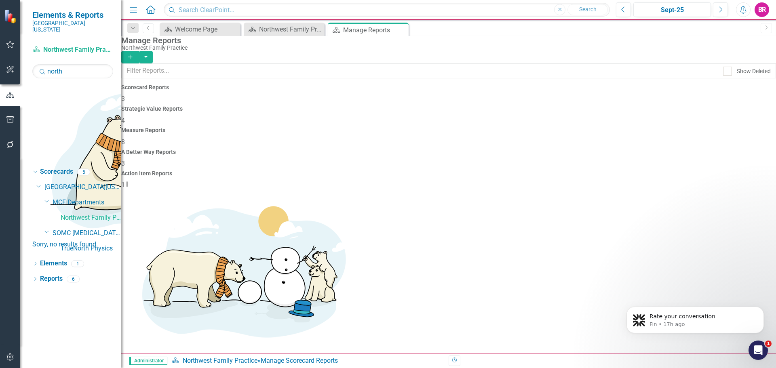
click at [710, 170] on div "Action Item Reports 1" at bounding box center [448, 179] width 654 height 19
click at [48, 259] on link "Elements" at bounding box center [53, 263] width 27 height 9
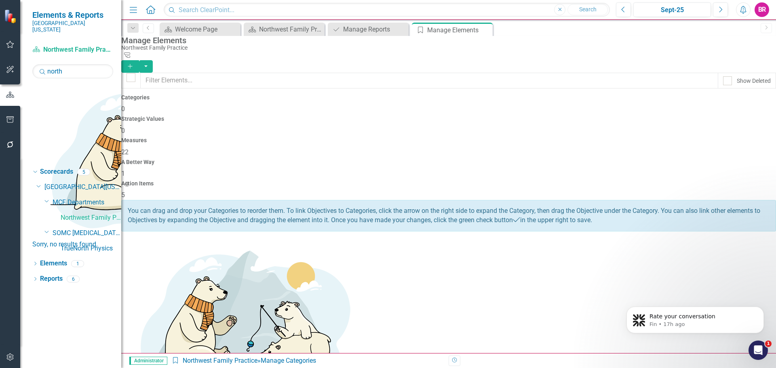
click at [709, 181] on h4 "Action Items" at bounding box center [448, 184] width 654 height 6
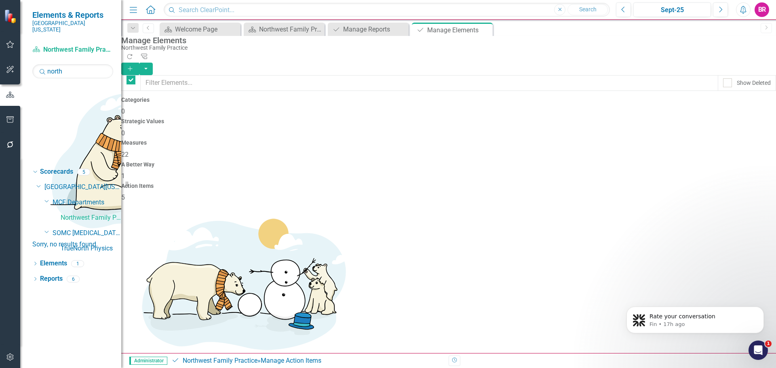
checkbox input "false"
click at [698, 250] on link "Copy Duplicate Action Item" at bounding box center [717, 250] width 80 height 15
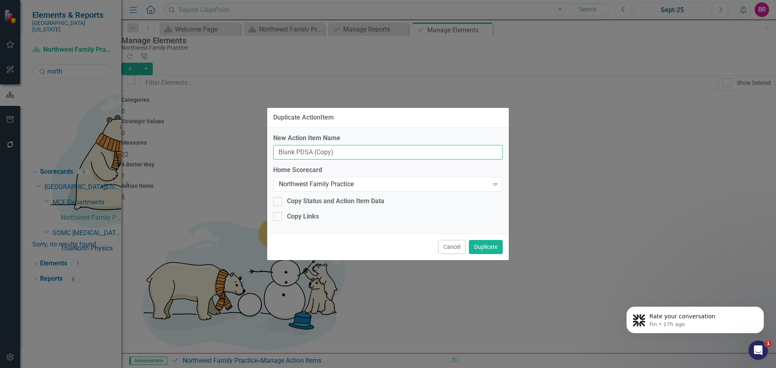
click at [355, 155] on input "Blank PDSA (Copy)" at bounding box center [387, 152] width 229 height 15
click at [357, 154] on input "Blank PDSA (Copy)" at bounding box center [387, 152] width 229 height 15
type input "S"
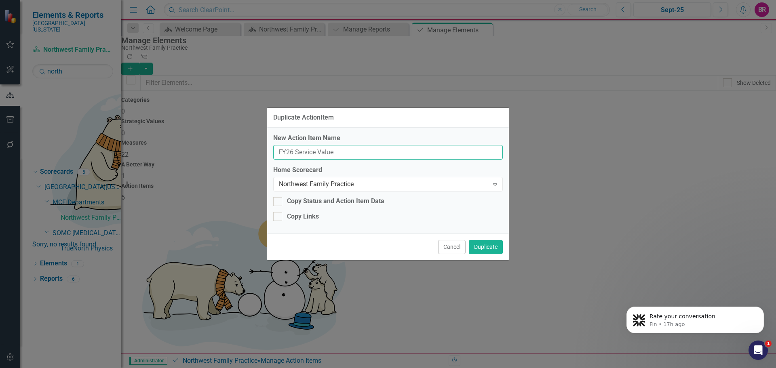
drag, startPoint x: 347, startPoint y: 150, endPoint x: 314, endPoint y: 151, distance: 32.8
click at [314, 151] on input "FY26 Service Value" at bounding box center [387, 152] width 229 height 15
type input "FY26 Service"
drag, startPoint x: 500, startPoint y: 215, endPoint x: 514, endPoint y: 217, distance: 13.8
click at [501, 215] on div "Copy Links" at bounding box center [387, 216] width 229 height 9
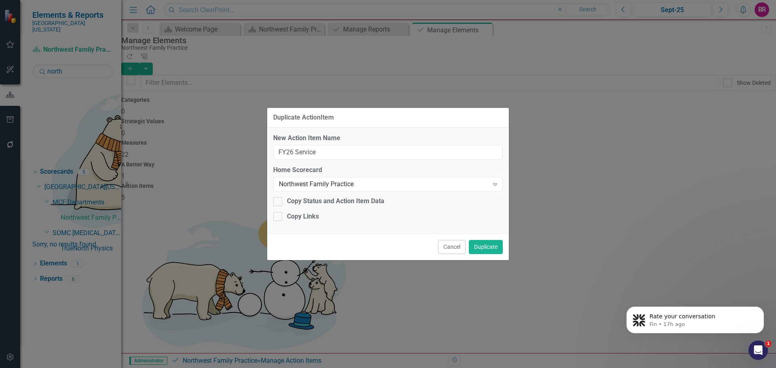
click at [278, 215] on input "Copy Links" at bounding box center [275, 214] width 5 height 5
click at [310, 218] on div "Copy Links" at bounding box center [303, 216] width 32 height 9
click at [278, 217] on input "Copy Links" at bounding box center [275, 214] width 5 height 5
checkbox input "false"
click at [475, 247] on button "Duplicate" at bounding box center [486, 247] width 34 height 14
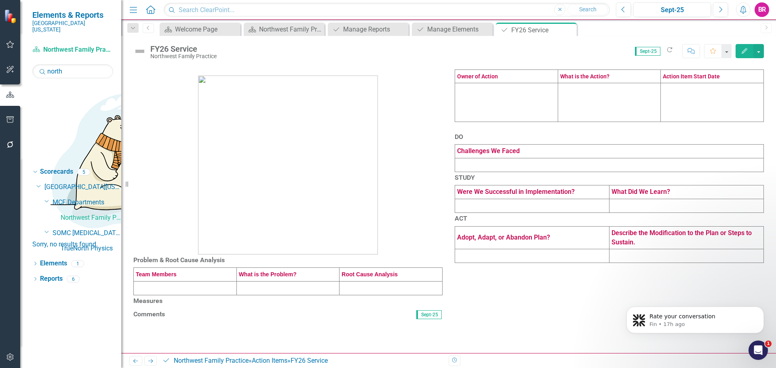
click at [490, 122] on td at bounding box center [506, 102] width 103 height 39
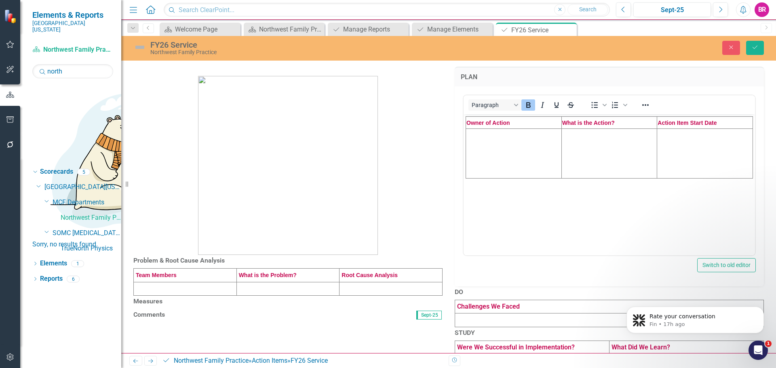
click at [508, 152] on td "Rich Text Area. Press ALT-0 for help." at bounding box center [514, 153] width 96 height 50
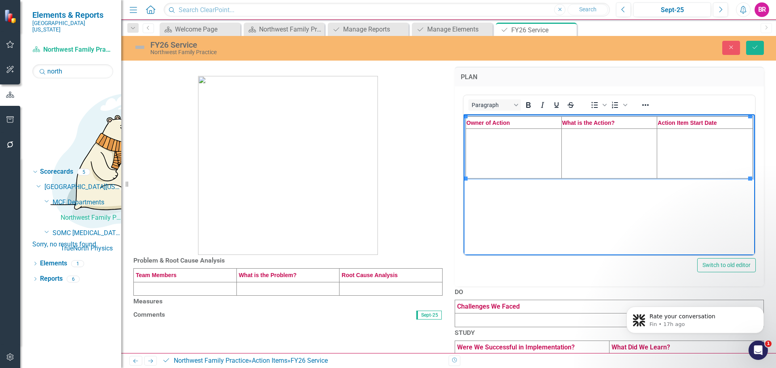
click at [531, 149] on td "Rich Text Area. Press ALT-0 for help." at bounding box center [514, 153] width 96 height 50
click at [604, 144] on td "Rich Text Area. Press ALT-0 for help." at bounding box center [609, 153] width 96 height 50
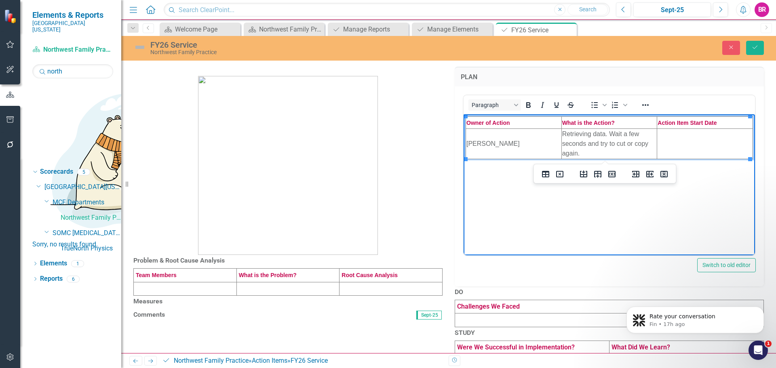
click at [700, 150] on td "Rich Text Area. Press ALT-0 for help." at bounding box center [705, 143] width 96 height 30
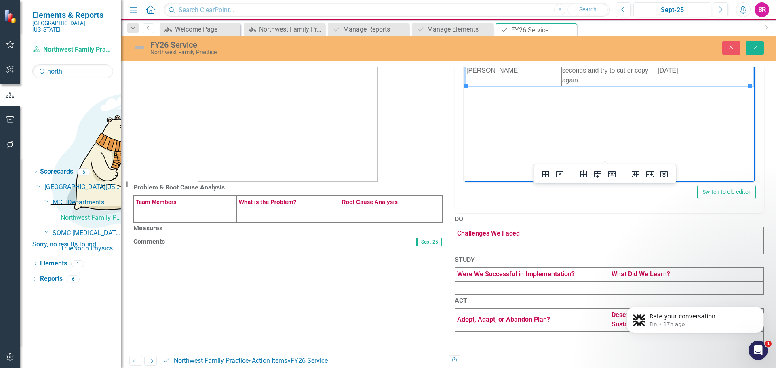
scroll to position [121, 0]
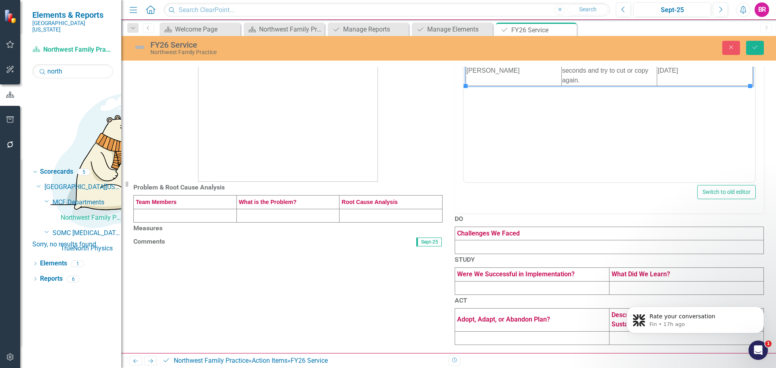
click at [178, 209] on td at bounding box center [185, 216] width 103 height 14
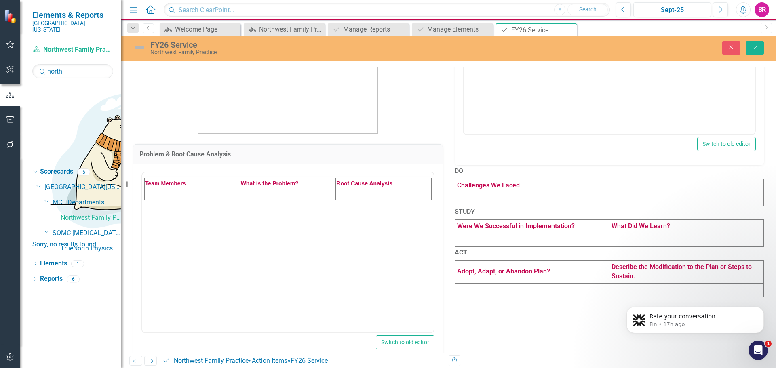
scroll to position [0, 0]
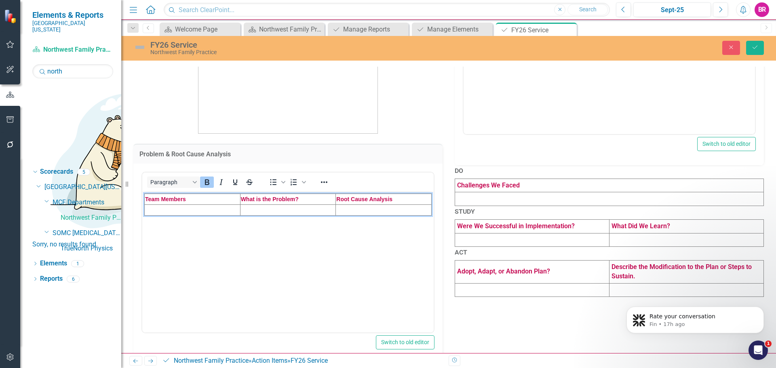
click at [201, 212] on td "Rich Text Area. Press ALT-0 for help." at bounding box center [193, 209] width 96 height 11
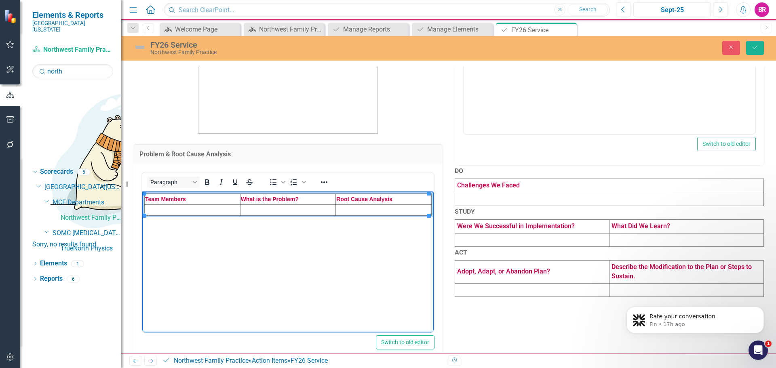
click at [164, 211] on td "Rich Text Area. Press ALT-0 for help." at bounding box center [193, 209] width 96 height 11
paste body "Rich Text Area. Press ALT-0 for help."
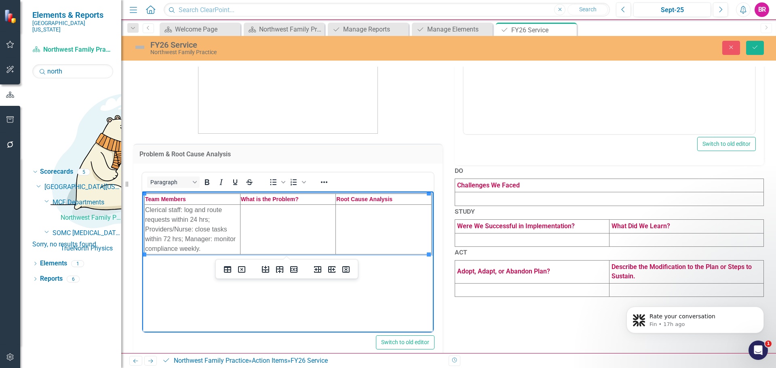
click at [283, 229] on td "Rich Text Area. Press ALT-0 for help." at bounding box center [288, 229] width 96 height 50
click at [267, 234] on td "Rich Text Area. Press ALT-0 for help." at bounding box center [288, 229] width 96 height 50
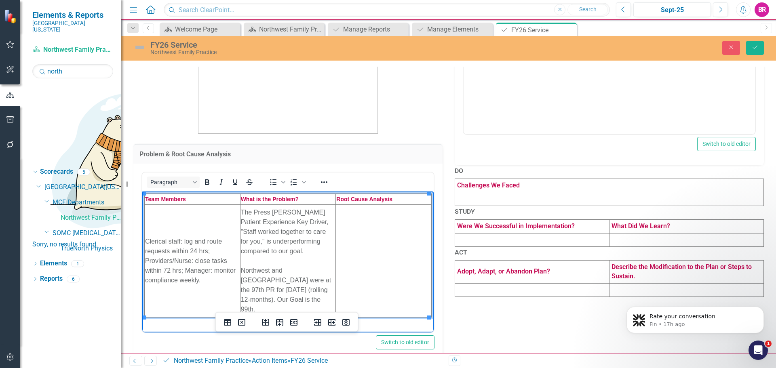
click at [373, 247] on td "Rich Text Area. Press ALT-0 for help." at bounding box center [384, 260] width 96 height 113
click at [371, 258] on td "Rich Text Area. Press ALT-0 for help." at bounding box center [384, 260] width 96 height 113
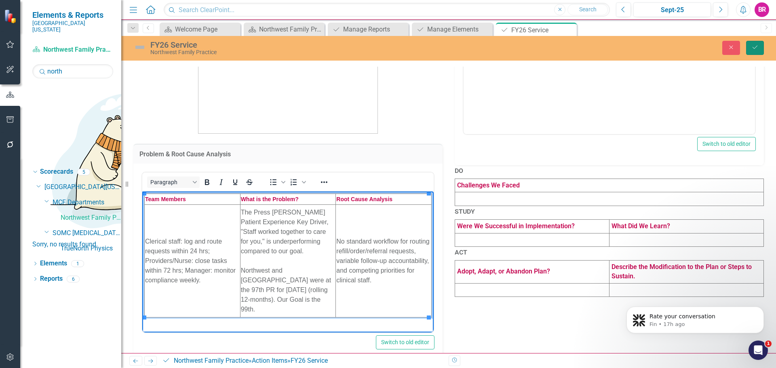
click at [756, 48] on icon "Save" at bounding box center [754, 47] width 7 height 6
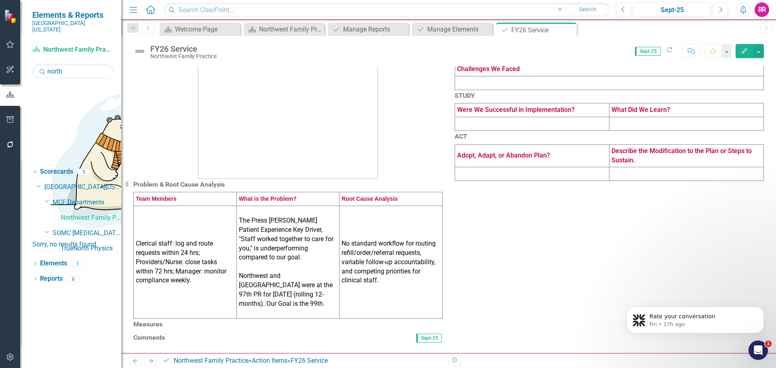
scroll to position [162, 0]
click at [333, 321] on h3 "Measures" at bounding box center [287, 324] width 309 height 7
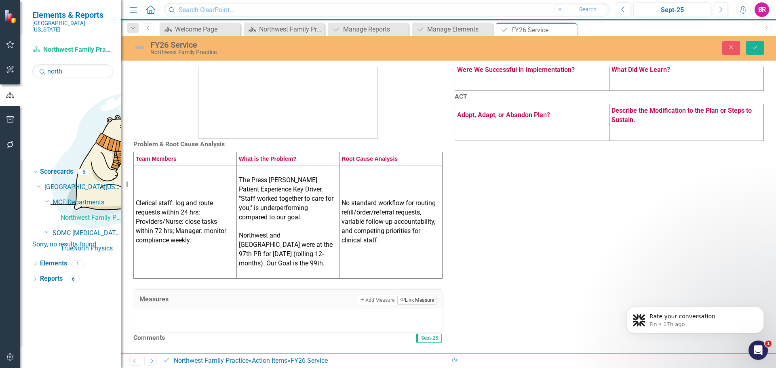
click at [403, 296] on button "Link Tag Link Measure" at bounding box center [416, 300] width 39 height 9
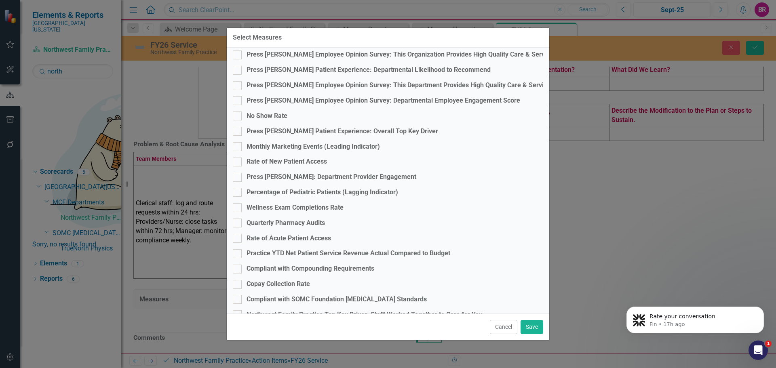
scroll to position [158, 0]
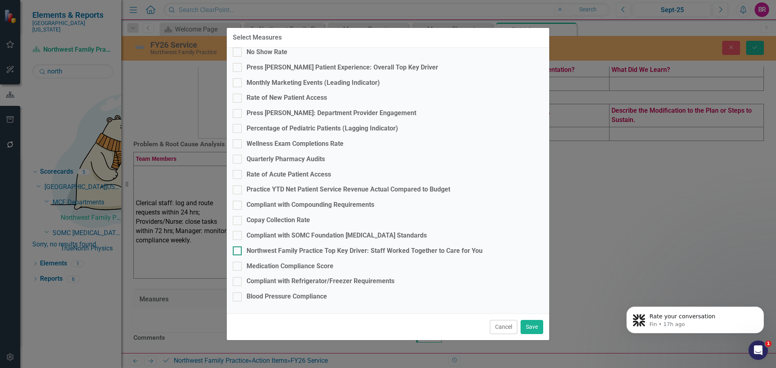
click at [411, 248] on div "Northwest Family Practice Top Key Driver: Staff Worked Together to Care for You" at bounding box center [364, 250] width 236 height 9
click at [238, 248] on input "Northwest Family Practice Top Key Driver: Staff Worked Together to Care for You" at bounding box center [235, 248] width 5 height 5
checkbox input "true"
click at [532, 321] on button "Save" at bounding box center [531, 327] width 23 height 14
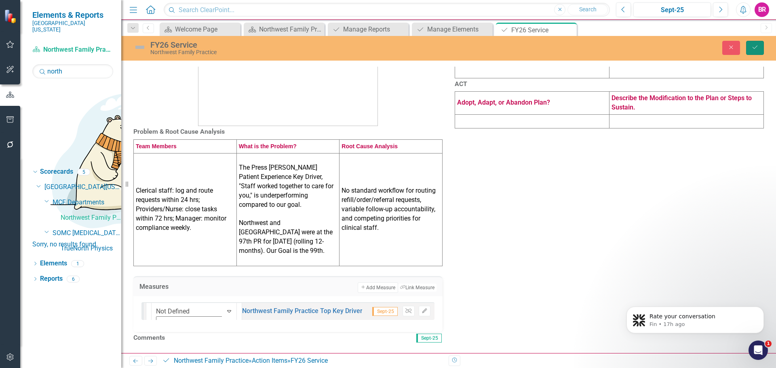
click at [754, 48] on icon "Save" at bounding box center [754, 47] width 7 height 6
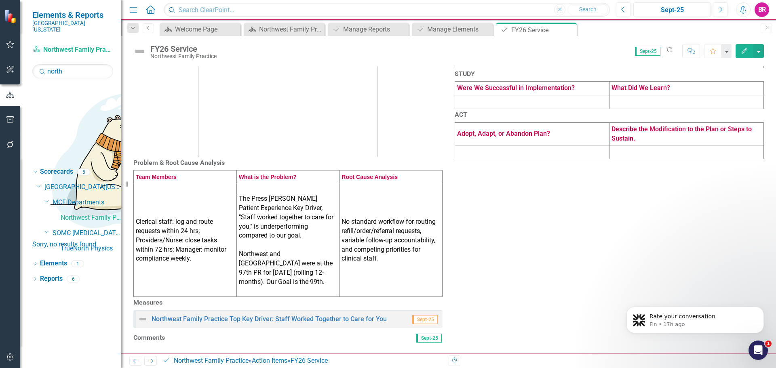
scroll to position [194, 0]
click at [303, 315] on link "Northwest Family Practice Top Key Driver: Staff Worked Together to Care for You" at bounding box center [268, 319] width 235 height 8
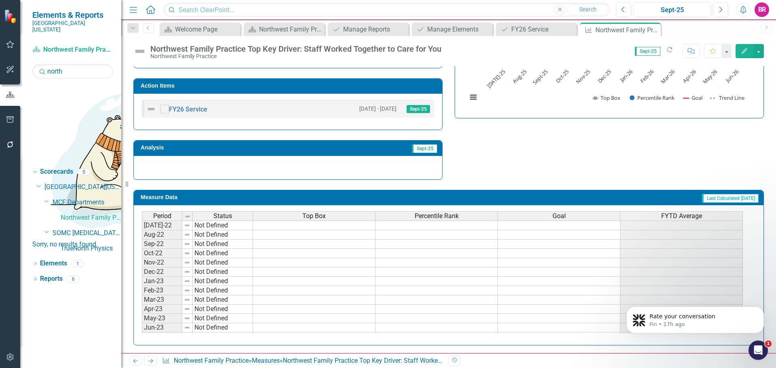
scroll to position [248, 0]
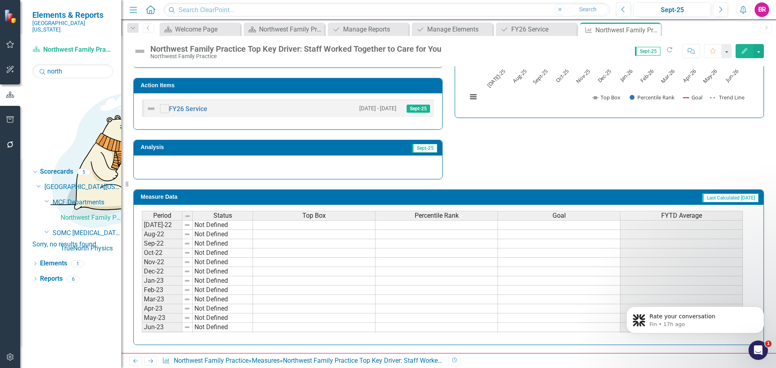
drag, startPoint x: 654, startPoint y: 32, endPoint x: 649, endPoint y: 44, distance: 13.6
click at [0, 0] on icon "Close" at bounding box center [0, 0] width 0 height 0
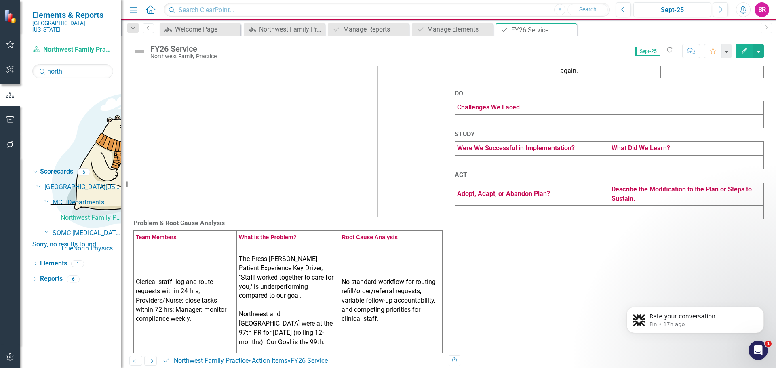
scroll to position [81, 0]
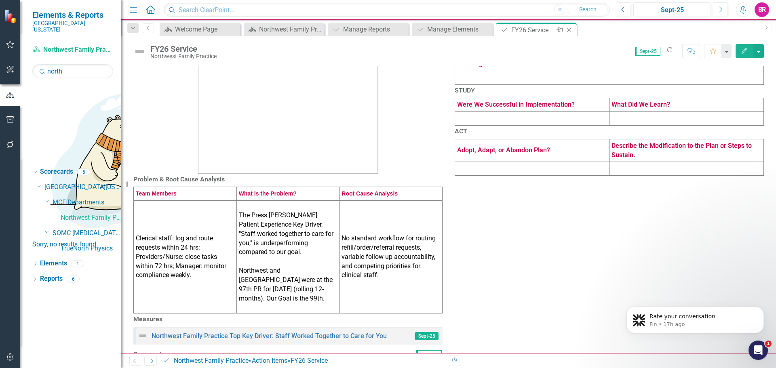
click at [570, 29] on icon at bounding box center [569, 30] width 4 height 4
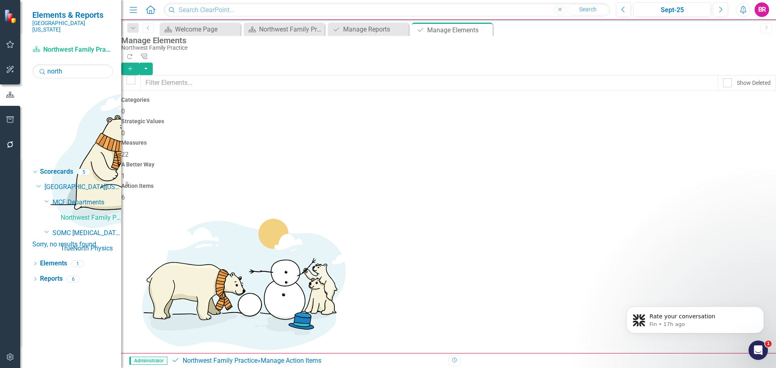
click at [716, 302] on body "Rate your conversation Fin • 17h ago" at bounding box center [694, 318] width 155 height 50
click at [755, 350] on icon "Open Intercom Messenger" at bounding box center [757, 349] width 6 height 6
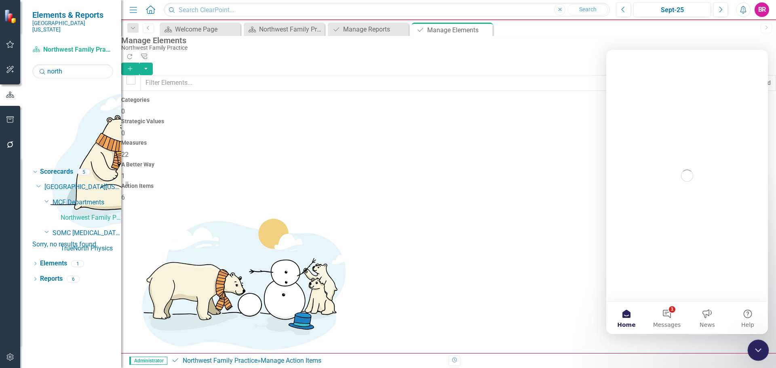
click at [757, 347] on icon "Close Intercom Messenger" at bounding box center [757, 349] width 10 height 10
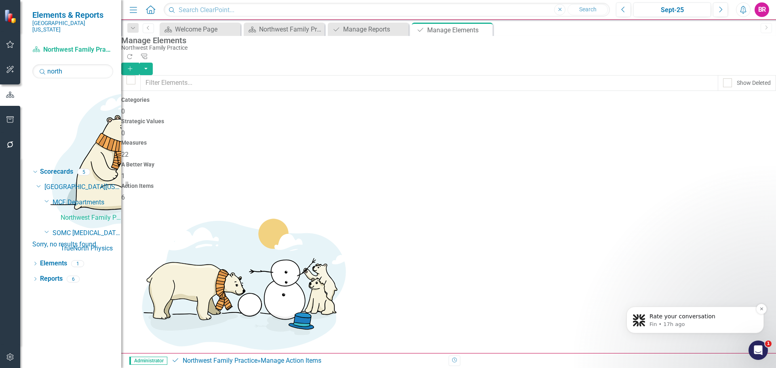
click at [749, 313] on p "Rate your conversation" at bounding box center [701, 317] width 104 height 8
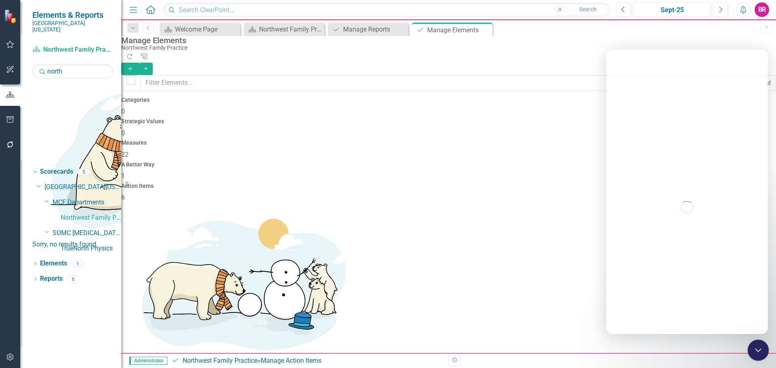
click at [755, 345] on icon "Close Intercom Messenger" at bounding box center [757, 349] width 10 height 10
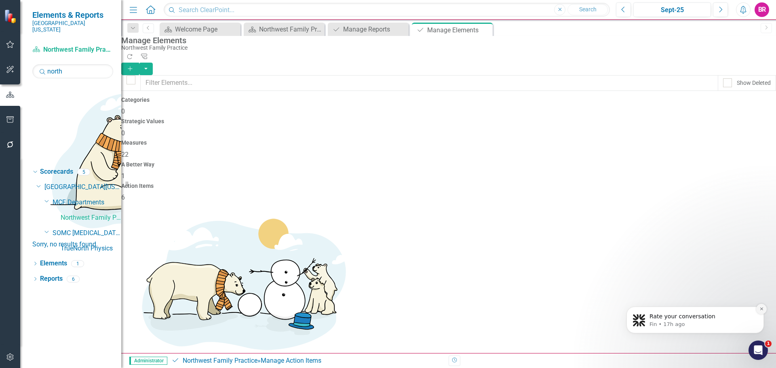
click at [759, 305] on button "Dismiss notification" at bounding box center [761, 309] width 11 height 11
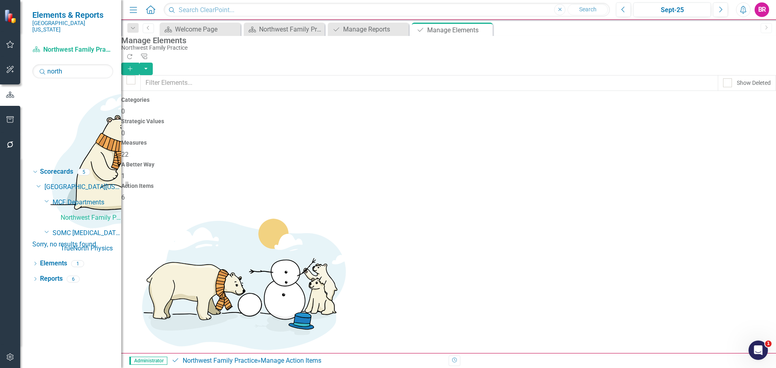
click at [730, 305] on link "Copy Duplicate Action Item" at bounding box center [717, 301] width 80 height 15
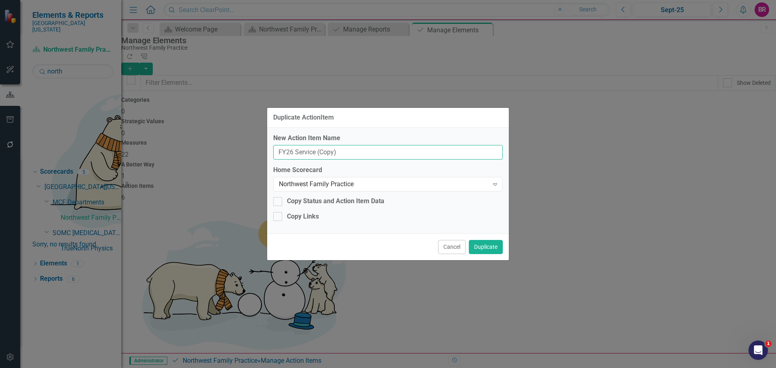
click at [355, 149] on input "FY26 Service (Copy)" at bounding box center [387, 152] width 229 height 15
type input "FY26 Service"
click at [435, 182] on div "Northwest Family Practice" at bounding box center [384, 184] width 210 height 9
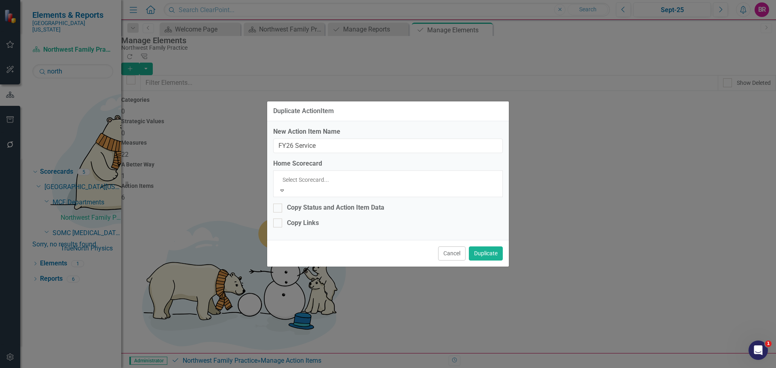
scroll to position [1128, 0]
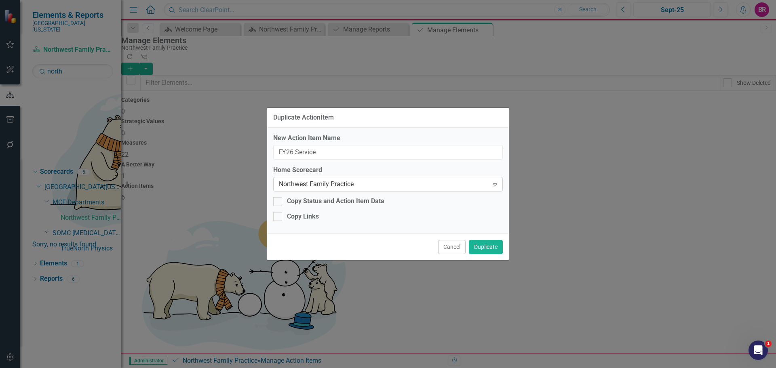
click at [346, 184] on div "Northwest Family Practice" at bounding box center [384, 184] width 210 height 9
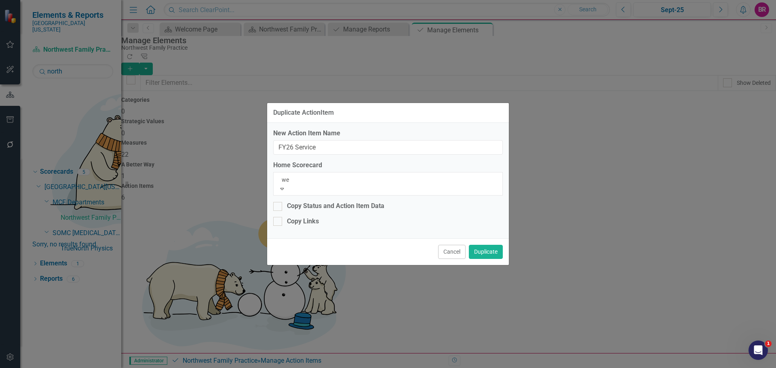
scroll to position [51, 0]
type input "wes"
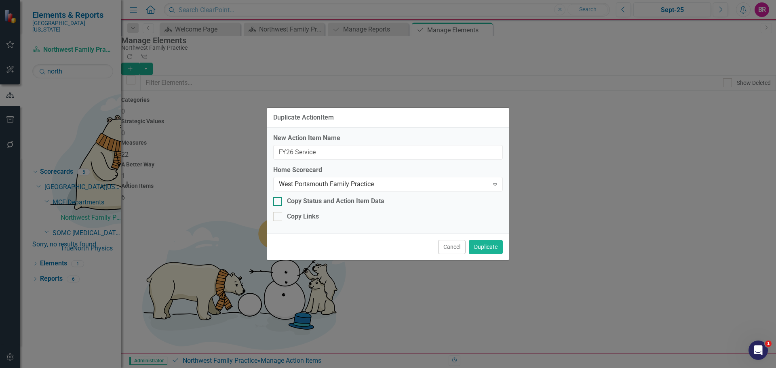
click at [337, 200] on div "Copy Status and Action Item Data" at bounding box center [335, 201] width 97 height 9
click at [278, 200] on input "Copy Status and Action Item Data" at bounding box center [275, 199] width 5 height 5
checkbox input "true"
click at [313, 218] on div "Copy Links" at bounding box center [303, 216] width 32 height 9
click at [278, 217] on input "Copy Links" at bounding box center [275, 214] width 5 height 5
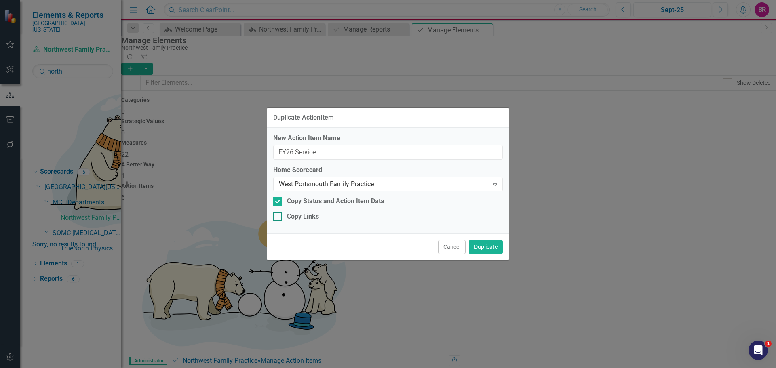
checkbox input "true"
click at [485, 242] on button "Duplicate" at bounding box center [486, 247] width 34 height 14
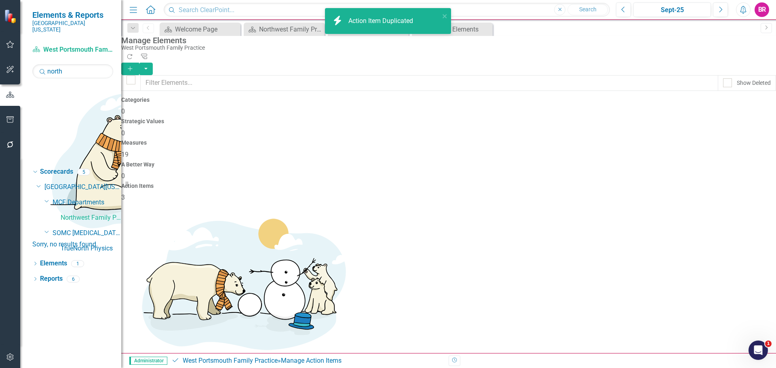
checkbox input "false"
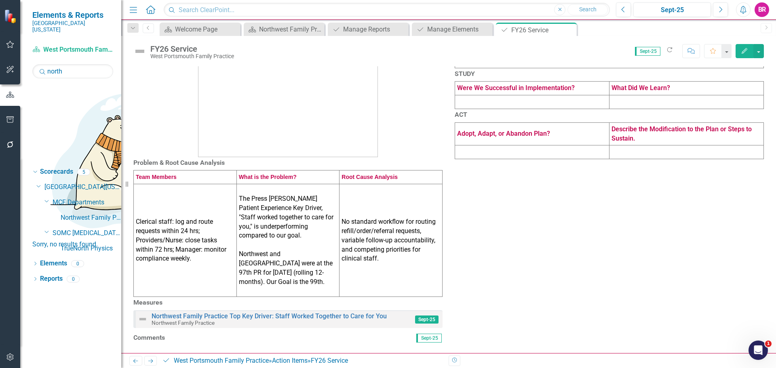
scroll to position [194, 0]
click at [289, 299] on h3 "Measures" at bounding box center [287, 302] width 309 height 7
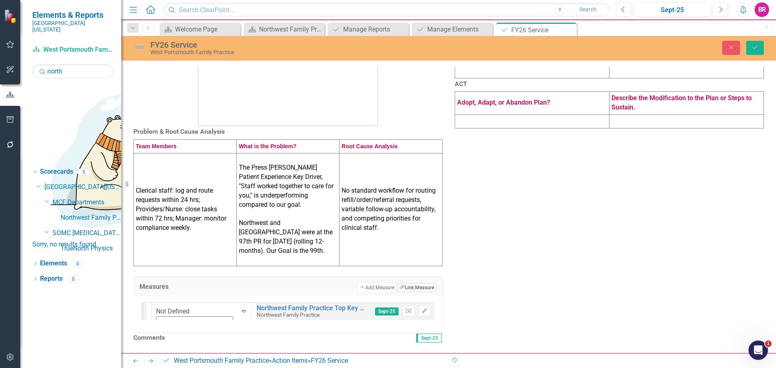
click at [411, 283] on button "Link Tag Link Measure" at bounding box center [416, 287] width 39 height 9
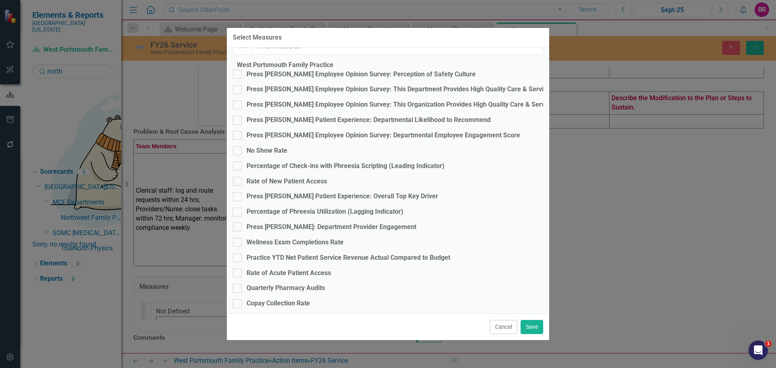
scroll to position [112, 0]
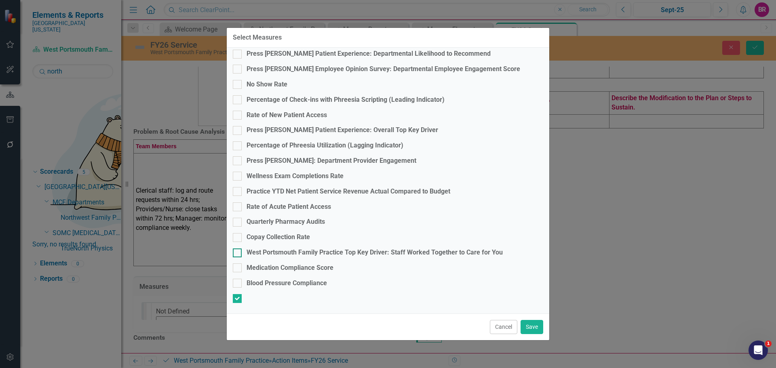
click at [343, 257] on div "West Portsmouth Family Practice Top Key Driver: Staff Worked Together to Care f…" at bounding box center [374, 252] width 256 height 9
click at [238, 254] on input "West Portsmouth Family Practice Top Key Driver: Staff Worked Together to Care f…" at bounding box center [235, 250] width 5 height 5
checkbox input "true"
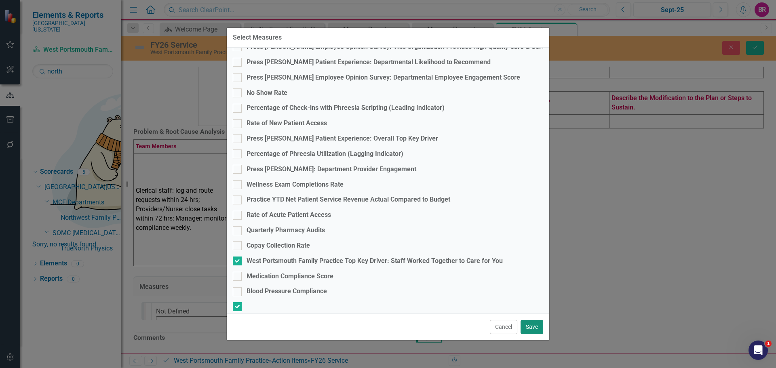
click at [530, 322] on button "Save" at bounding box center [531, 327] width 23 height 14
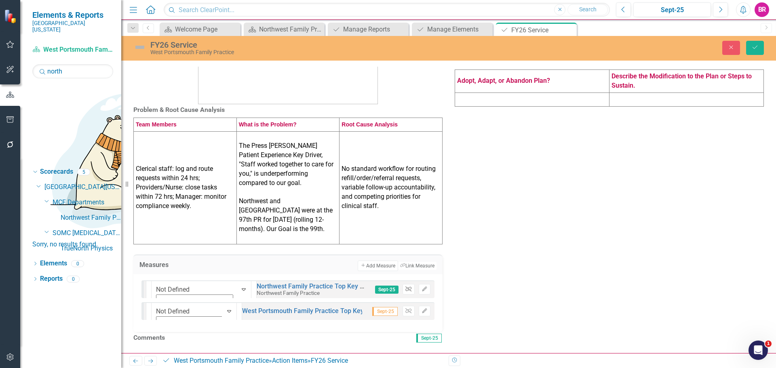
click at [408, 287] on icon "Unlink" at bounding box center [408, 289] width 6 height 5
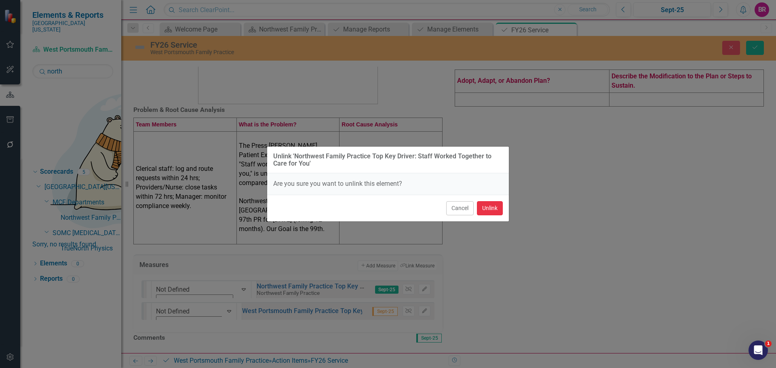
click at [493, 207] on button "Unlink" at bounding box center [490, 208] width 26 height 14
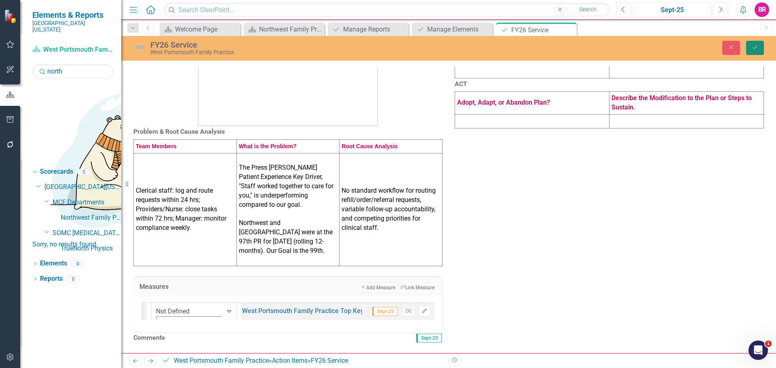
click at [759, 48] on button "Save" at bounding box center [755, 48] width 18 height 14
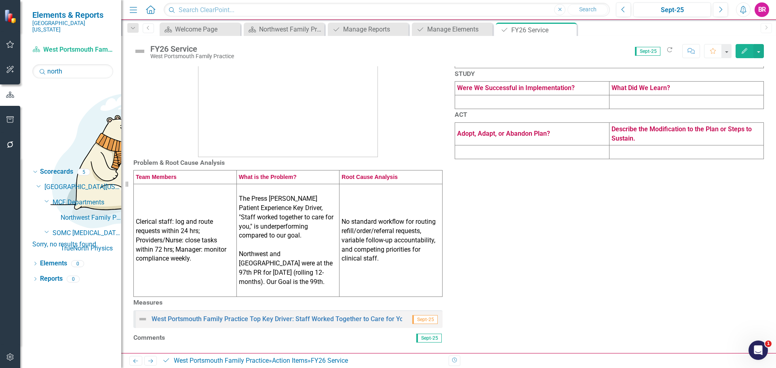
scroll to position [194, 0]
click at [329, 315] on link "West Portsmouth Family Practice Top Key Driver: Staff Worked Together to Care f…" at bounding box center [278, 319] width 255 height 8
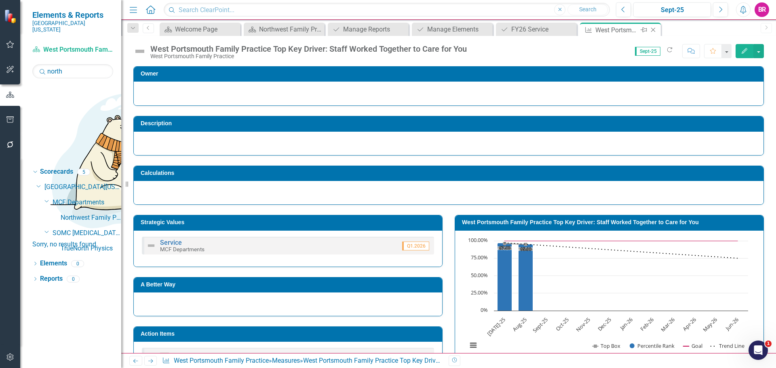
click at [655, 27] on icon "Close" at bounding box center [653, 30] width 8 height 6
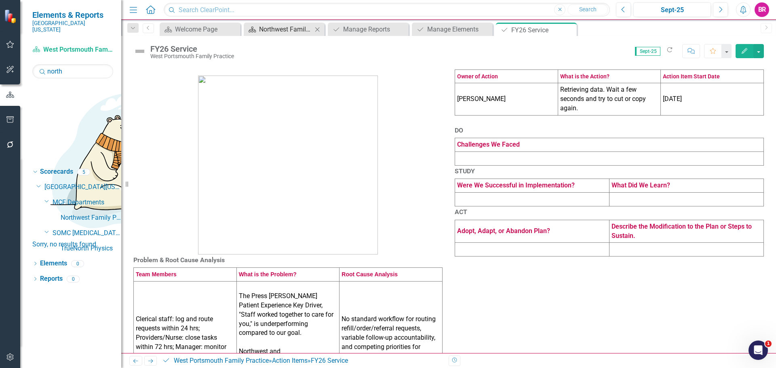
click at [284, 29] on div "Northwest Family Practice Dashboard" at bounding box center [285, 29] width 53 height 10
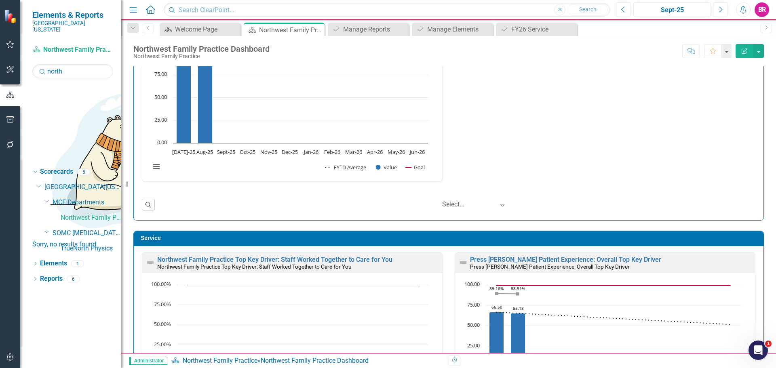
scroll to position [566, 0]
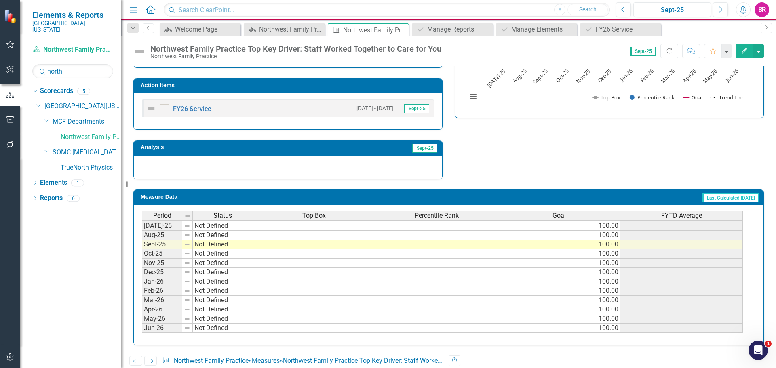
scroll to position [249, 0]
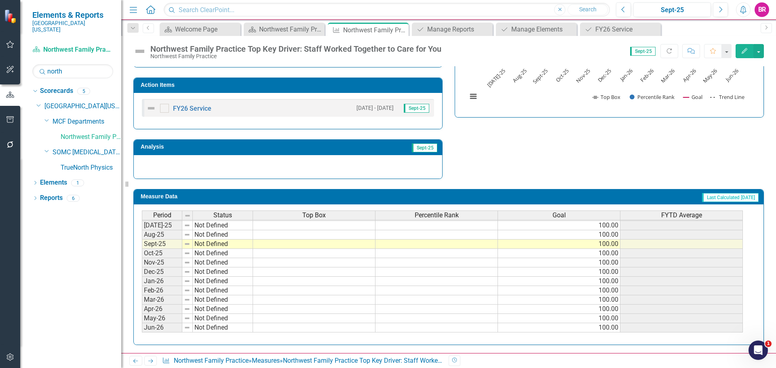
click at [748, 50] on button "Edit" at bounding box center [744, 51] width 18 height 14
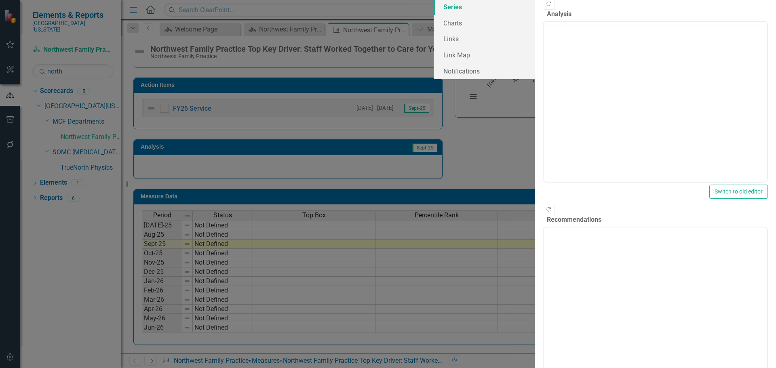
click at [433, 15] on link "Series" at bounding box center [483, 7] width 101 height 16
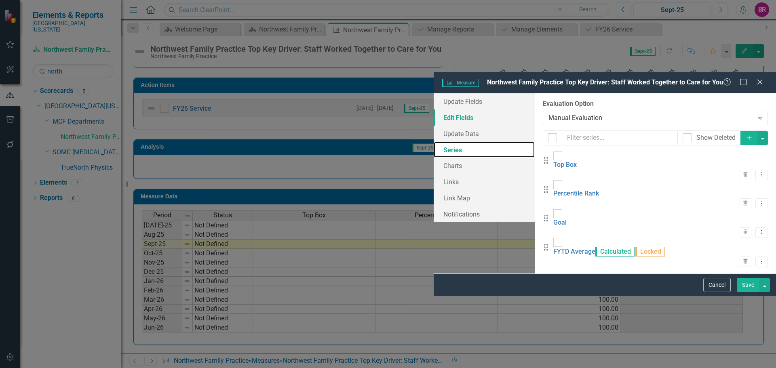
scroll to position [0, 0]
click at [433, 109] on link "Edit Fields" at bounding box center [483, 117] width 101 height 16
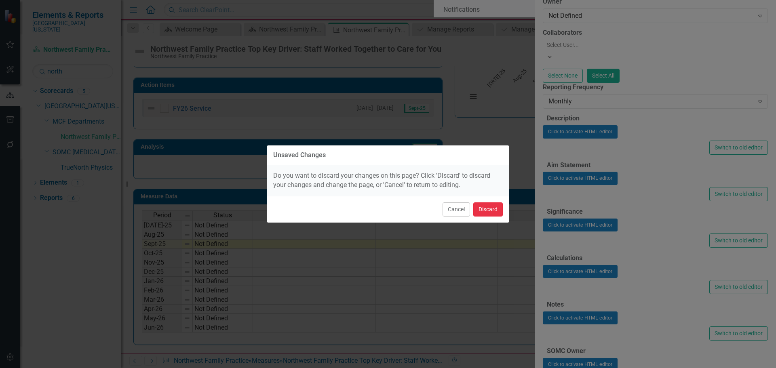
click at [495, 208] on button "Discard" at bounding box center [487, 209] width 29 height 14
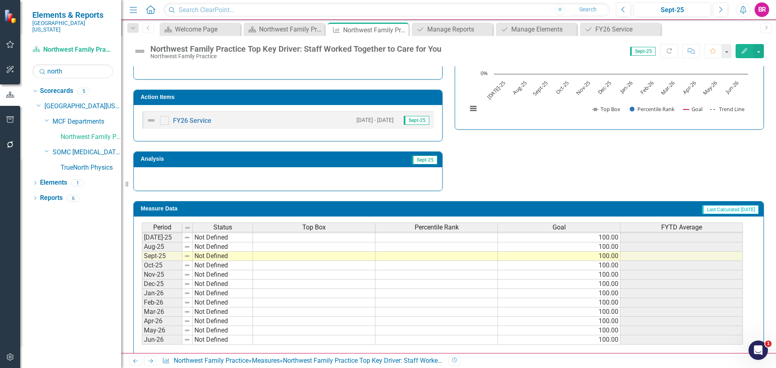
scroll to position [249, 0]
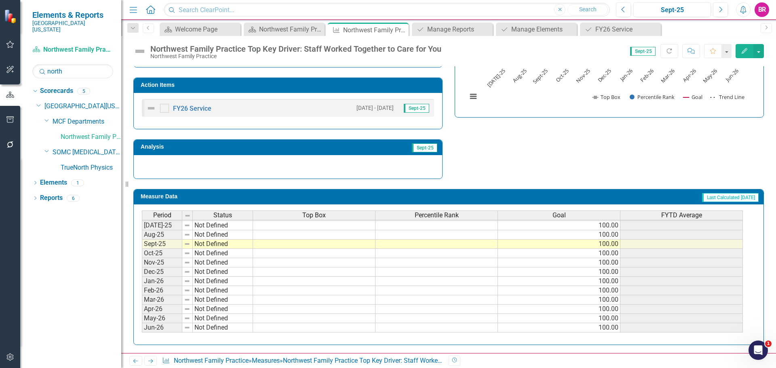
click at [288, 233] on td at bounding box center [314, 234] width 122 height 9
click at [299, 235] on td at bounding box center [314, 234] width 122 height 9
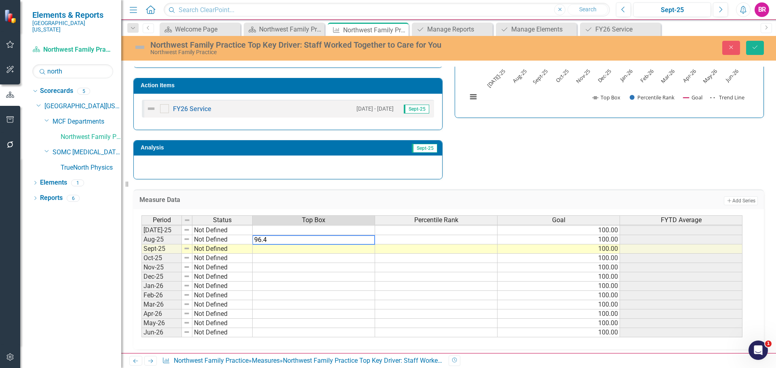
type textarea "96.48"
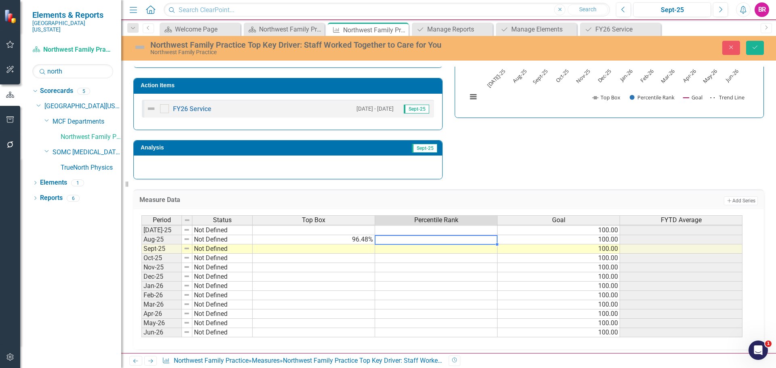
click at [449, 236] on td at bounding box center [436, 239] width 122 height 9
click at [448, 238] on td at bounding box center [436, 239] width 122 height 9
type textarea "98"
click at [351, 229] on td at bounding box center [313, 230] width 122 height 9
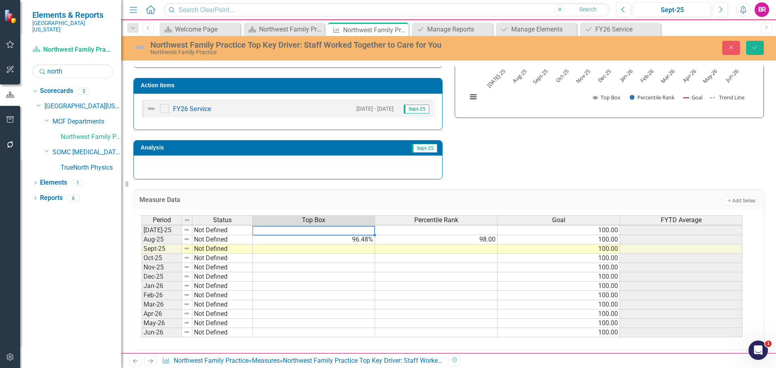
click at [4, 346] on div at bounding box center [10, 347] width 20 height 4
click at [364, 231] on td at bounding box center [313, 230] width 122 height 9
type textarea "95.68"
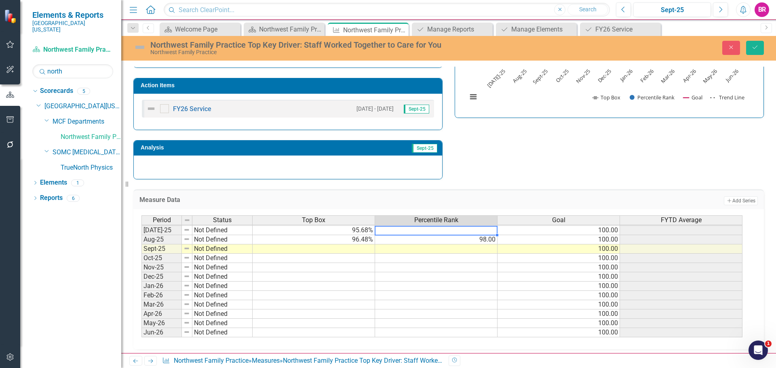
click at [458, 228] on td at bounding box center [436, 230] width 122 height 9
type textarea "97"
drag, startPoint x: 548, startPoint y: 148, endPoint x: 553, endPoint y: 145, distance: 6.0
click at [552, 145] on div "Strategic Values Service MCF Departments Q1.2026 A Better Way Action Items FY26…" at bounding box center [448, 68] width 642 height 223
click at [760, 51] on button "Save" at bounding box center [755, 48] width 18 height 14
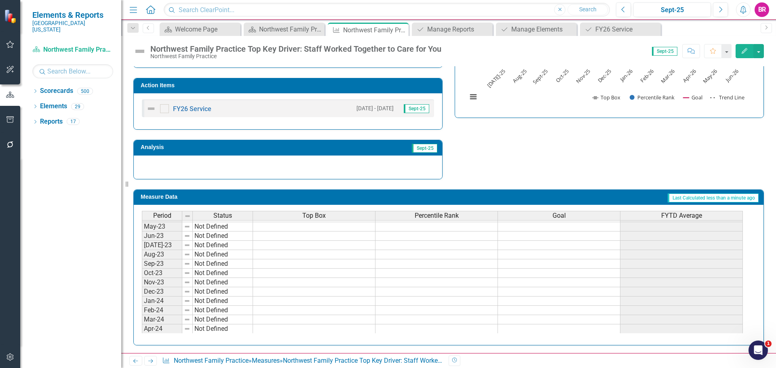
scroll to position [87, 0]
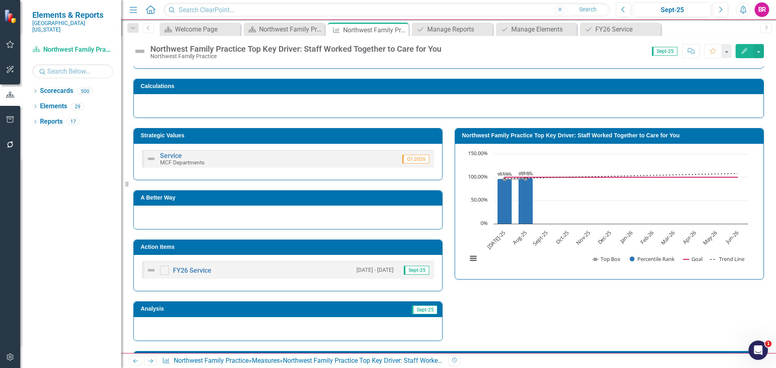
click at [515, 134] on h3 "Northwest Family Practice Top Key Driver: Staff Worked Together to Care for You" at bounding box center [610, 135] width 297 height 6
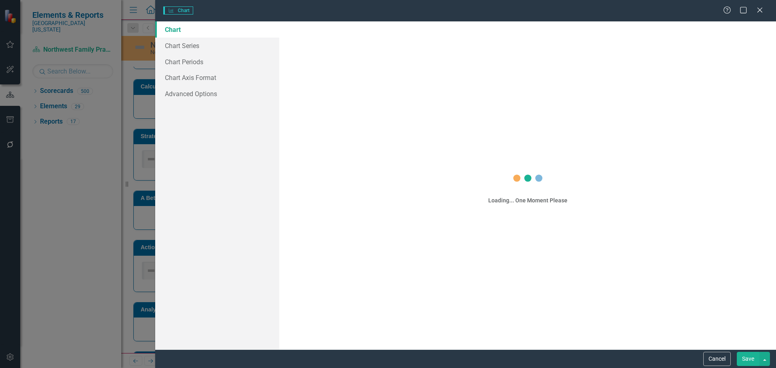
click at [184, 48] on div "Charts Chart Help Maximize Close Chart Chart Series Chart Periods Chart Axis Fo…" at bounding box center [388, 184] width 776 height 368
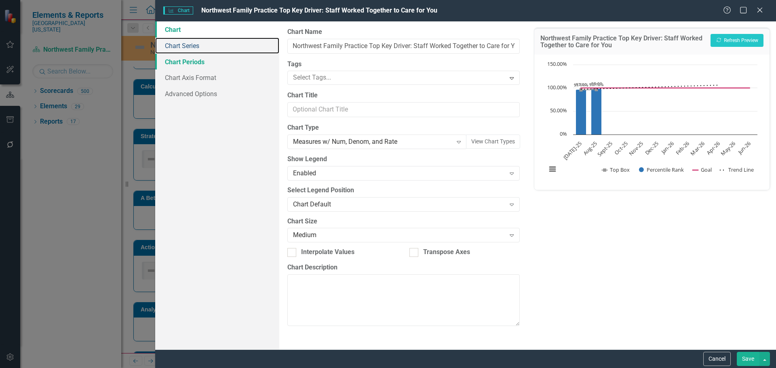
drag, startPoint x: 189, startPoint y: 44, endPoint x: 244, endPoint y: 59, distance: 57.7
click at [189, 44] on link "Chart Series" at bounding box center [217, 46] width 124 height 16
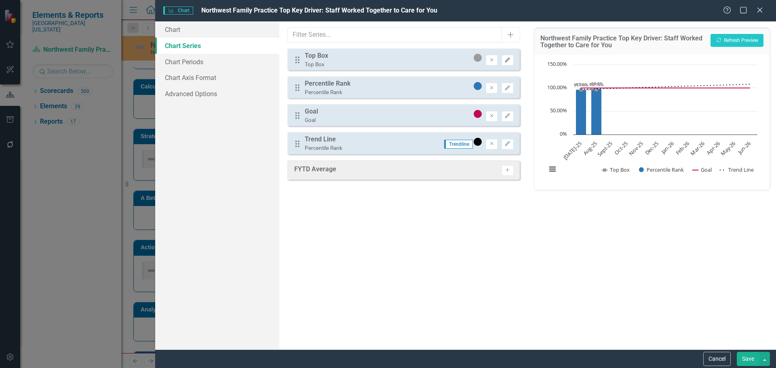
click at [507, 58] on icon "Edit" at bounding box center [507, 60] width 6 height 5
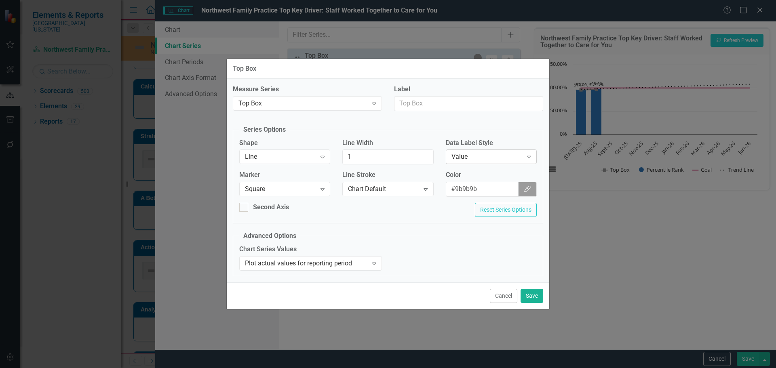
click at [474, 156] on div "Value" at bounding box center [486, 156] width 71 height 9
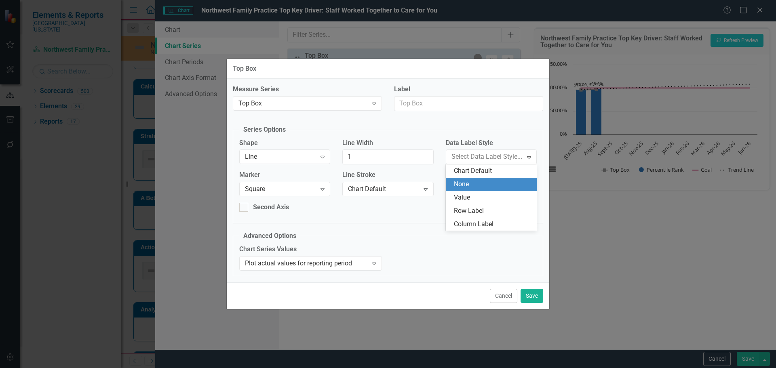
drag, startPoint x: 482, startPoint y: 184, endPoint x: 502, endPoint y: 201, distance: 26.1
click at [482, 184] on div "None" at bounding box center [493, 184] width 78 height 9
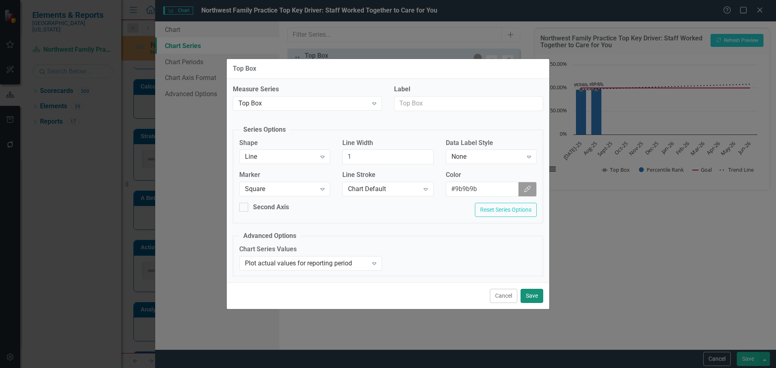
click at [538, 301] on button "Save" at bounding box center [531, 296] width 23 height 14
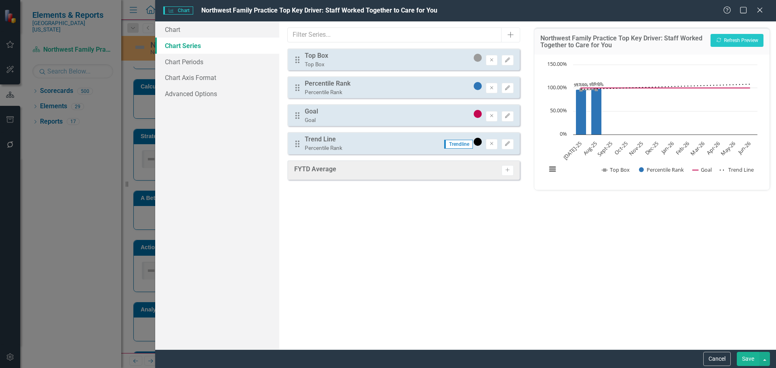
click at [747, 362] on button "Save" at bounding box center [747, 359] width 23 height 14
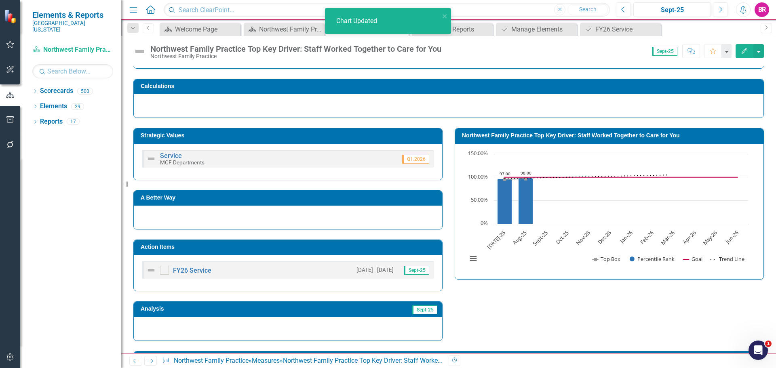
click at [599, 325] on div "Strategic Values Service MCF Departments Q1.2026 A Better Way Action Items FY26…" at bounding box center [448, 229] width 642 height 223
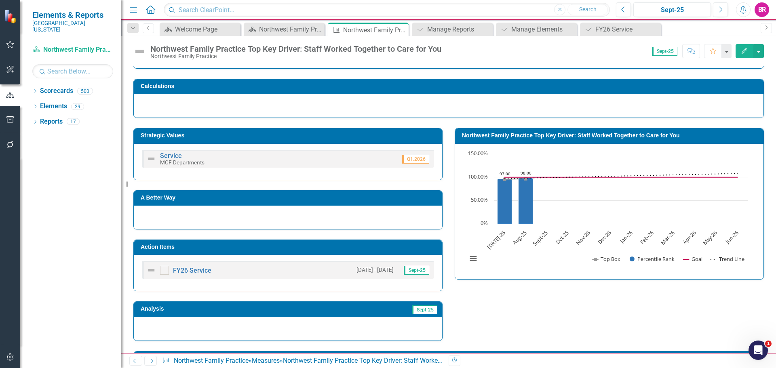
drag, startPoint x: 12, startPoint y: 115, endPoint x: 162, endPoint y: 112, distance: 150.7
click at [12, 115] on button "button" at bounding box center [10, 119] width 18 height 17
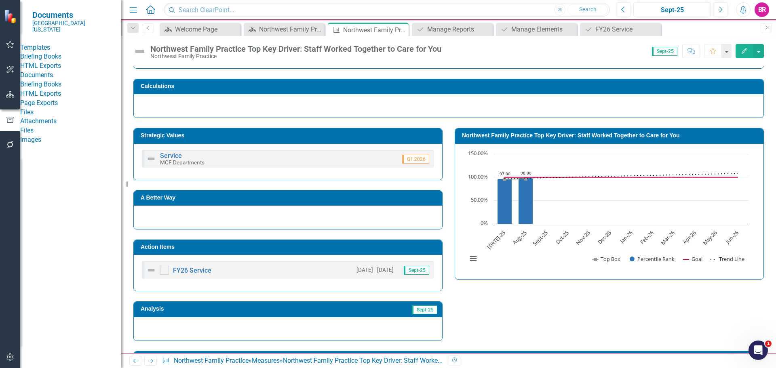
click at [61, 71] on div "HTML Exports" at bounding box center [70, 65] width 101 height 9
click at [65, 71] on link "HTML Exports" at bounding box center [70, 65] width 101 height 9
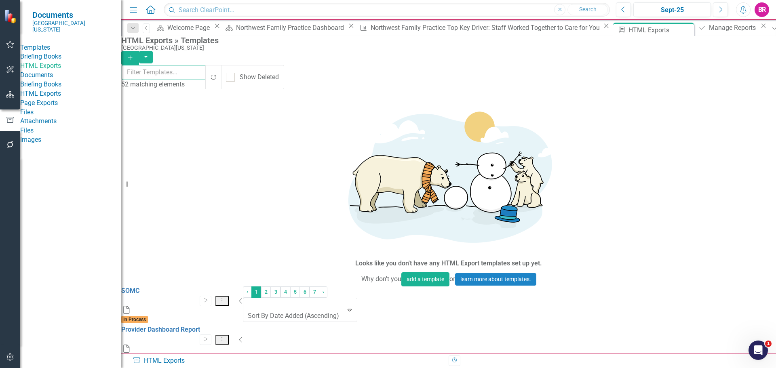
click at [183, 72] on input "text" at bounding box center [164, 72] width 85 height 15
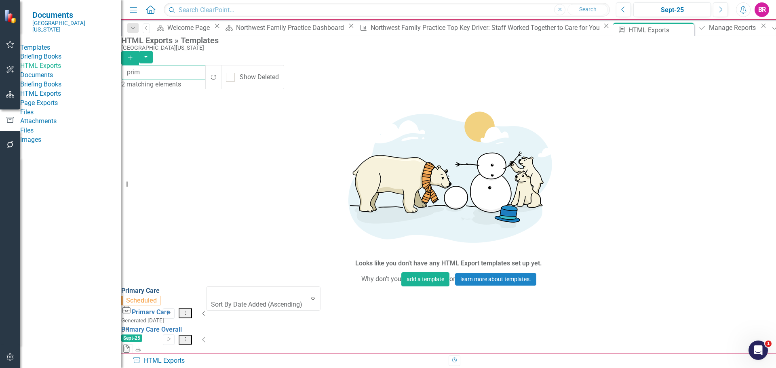
type input "prim"
click at [158, 287] on link "Primary Care" at bounding box center [140, 291] width 38 height 8
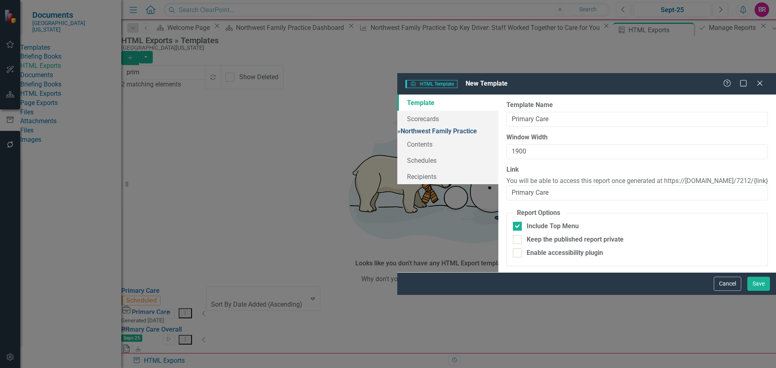
type input "Primary Care"
type input "1900"
type input "Primary Care"
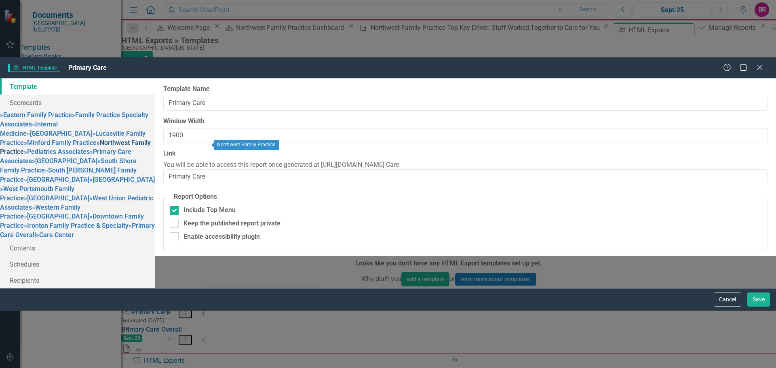
click at [128, 139] on link "» Northwest Family Practice" at bounding box center [75, 147] width 151 height 17
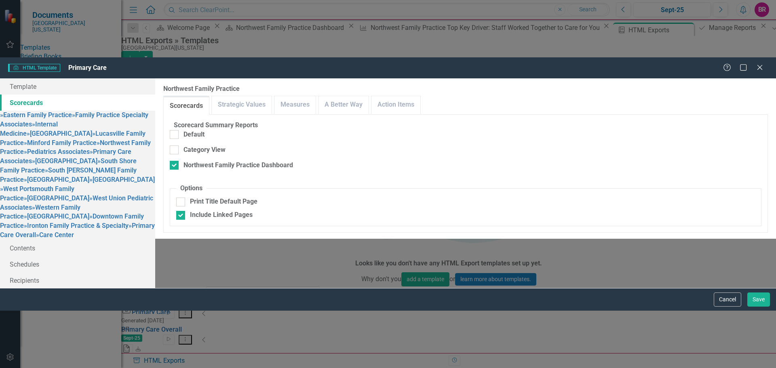
click at [483, 96] on div "Scorecards Strategic Values Measures A Better Way Action Items" at bounding box center [465, 105] width 604 height 19
click at [420, 96] on link "Action Items" at bounding box center [395, 104] width 49 height 17
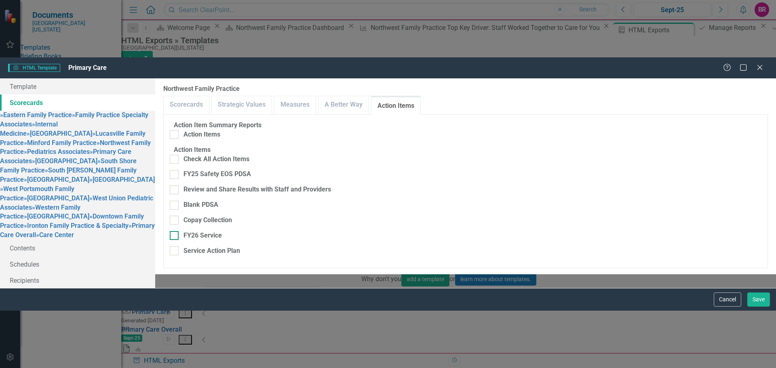
click at [222, 231] on div "FY26 Service" at bounding box center [202, 235] width 38 height 9
click at [175, 231] on input "FY26 Service" at bounding box center [172, 233] width 5 height 5
checkbox input "true"
click at [74, 185] on link "» West Portsmouth Family Practice" at bounding box center [37, 193] width 74 height 17
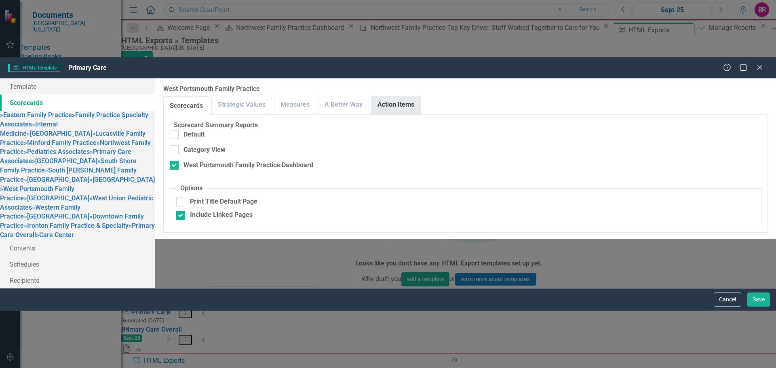
click at [420, 96] on link "Action Items" at bounding box center [395, 104] width 49 height 17
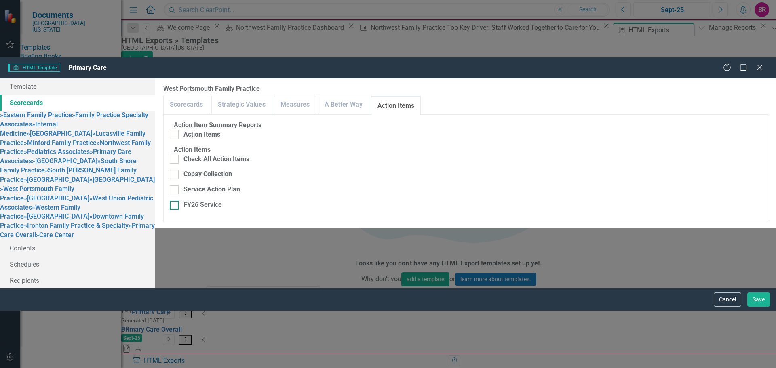
click at [222, 200] on div "FY26 Service" at bounding box center [202, 204] width 38 height 9
click at [175, 201] on input "FY26 Service" at bounding box center [172, 203] width 5 height 5
checkbox input "true"
click at [757, 311] on div "Cancel Save" at bounding box center [388, 299] width 776 height 23
click at [750, 307] on button "Save" at bounding box center [758, 299] width 23 height 14
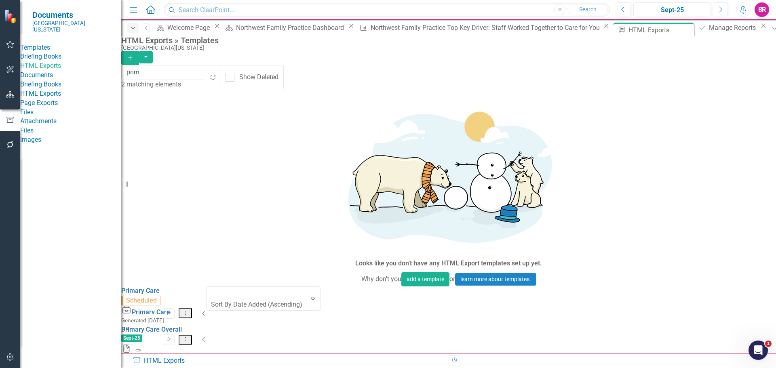
click at [130, 25] on icon "Dropdown" at bounding box center [132, 28] width 7 height 6
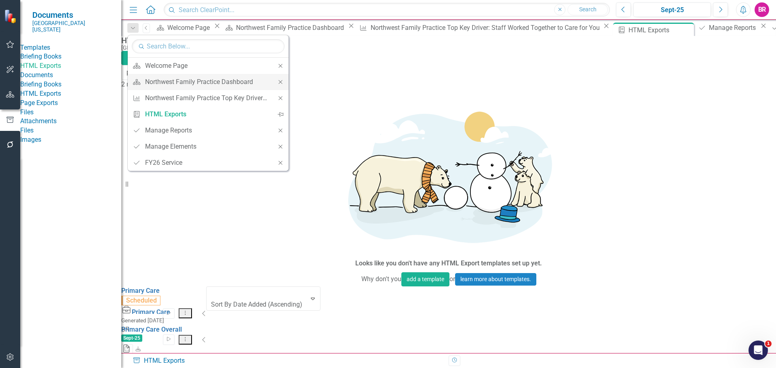
click at [282, 82] on icon "Close" at bounding box center [280, 82] width 7 height 6
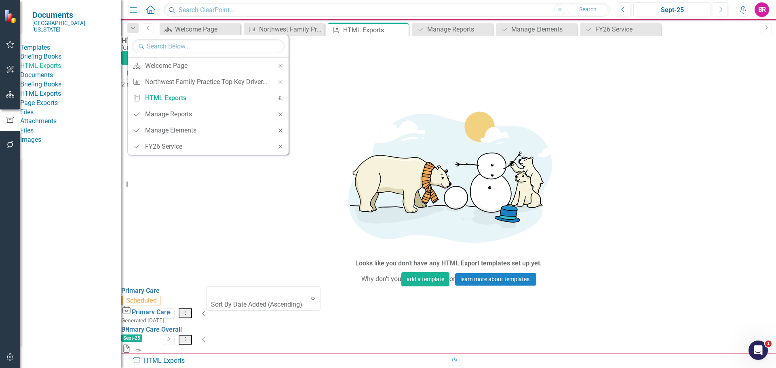
click at [282, 82] on icon "Close" at bounding box center [280, 82] width 7 height 6
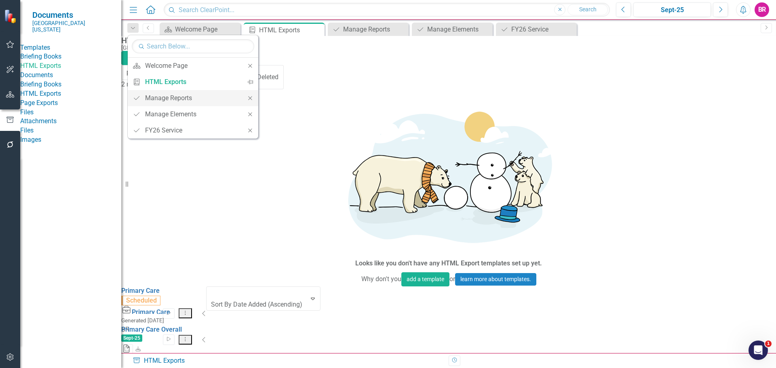
click at [250, 98] on icon at bounding box center [250, 98] width 4 height 4
click at [249, 99] on icon "Close" at bounding box center [249, 98] width 7 height 6
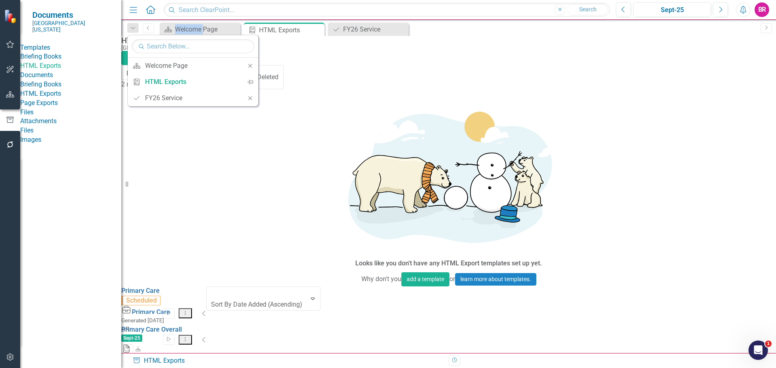
click at [249, 99] on icon "Close" at bounding box center [249, 98] width 7 height 6
click at [319, 64] on div "HTML Exports » Templates [GEOGRAPHIC_DATA][US_STATE] Add" at bounding box center [448, 50] width 654 height 29
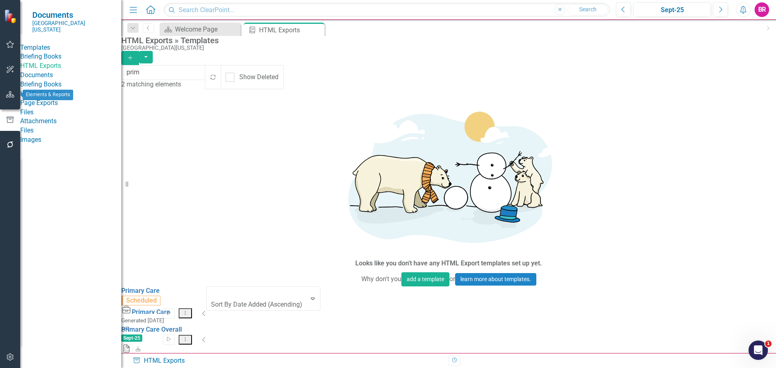
click at [10, 95] on icon "button" at bounding box center [10, 94] width 8 height 6
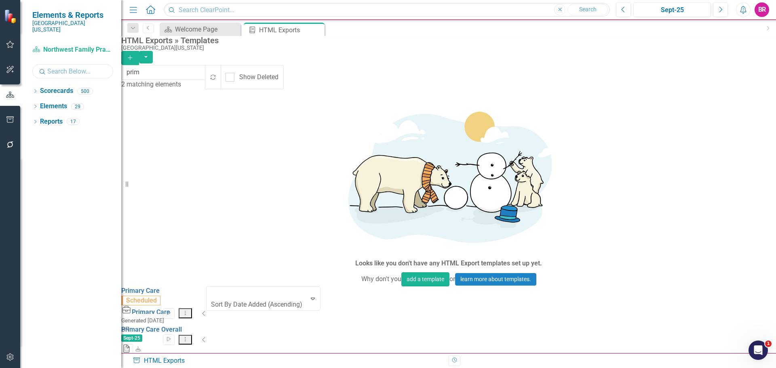
click at [66, 70] on input "text" at bounding box center [72, 71] width 81 height 14
click at [36, 90] on icon "Dropdown" at bounding box center [35, 92] width 6 height 4
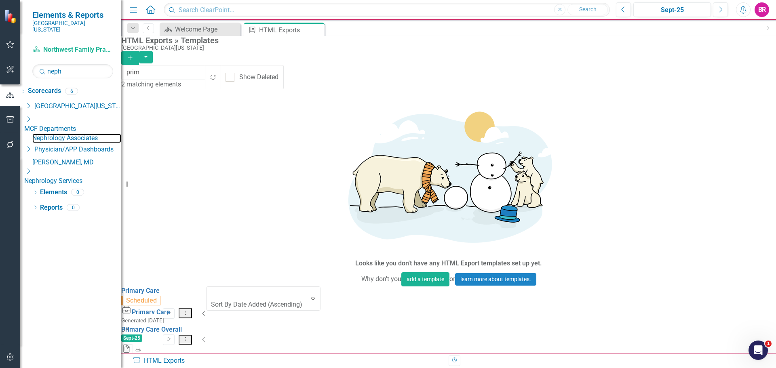
click at [95, 134] on link "Nephrology Associates" at bounding box center [76, 138] width 89 height 9
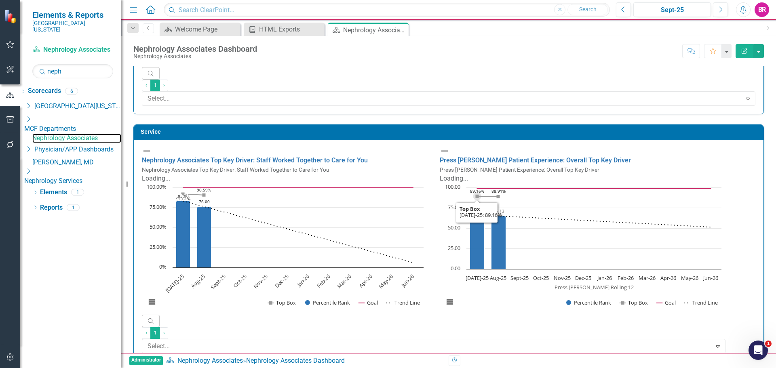
scroll to position [606, 0]
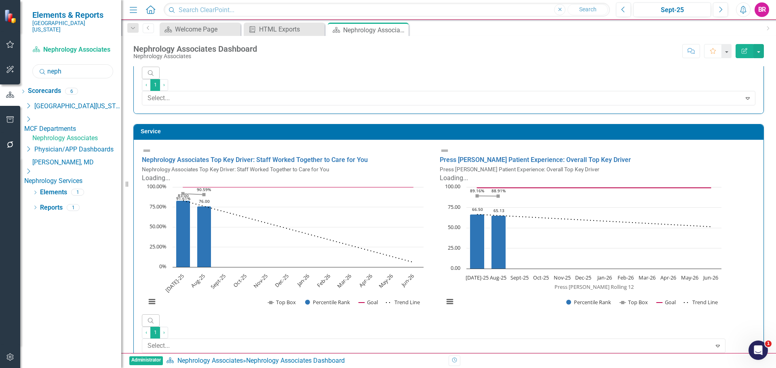
click at [85, 67] on input "neph" at bounding box center [72, 71] width 81 height 14
type input "north"
drag, startPoint x: 84, startPoint y: 128, endPoint x: 89, endPoint y: 127, distance: 4.9
click at [85, 134] on link "Northwest Family Practice" at bounding box center [76, 138] width 89 height 9
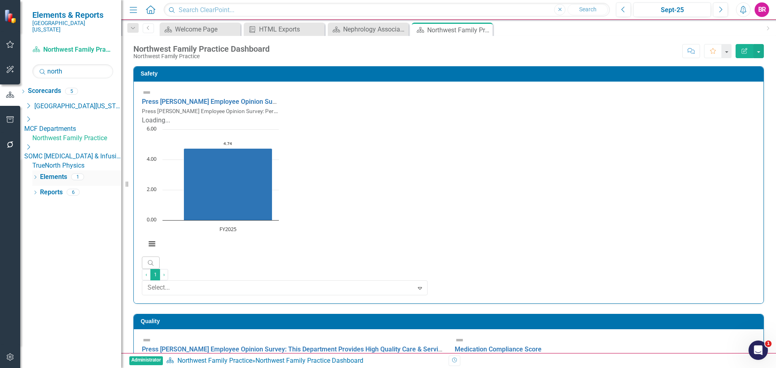
click at [64, 175] on link "Elements" at bounding box center [53, 176] width 27 height 9
